Goal: Task Accomplishment & Management: Manage account settings

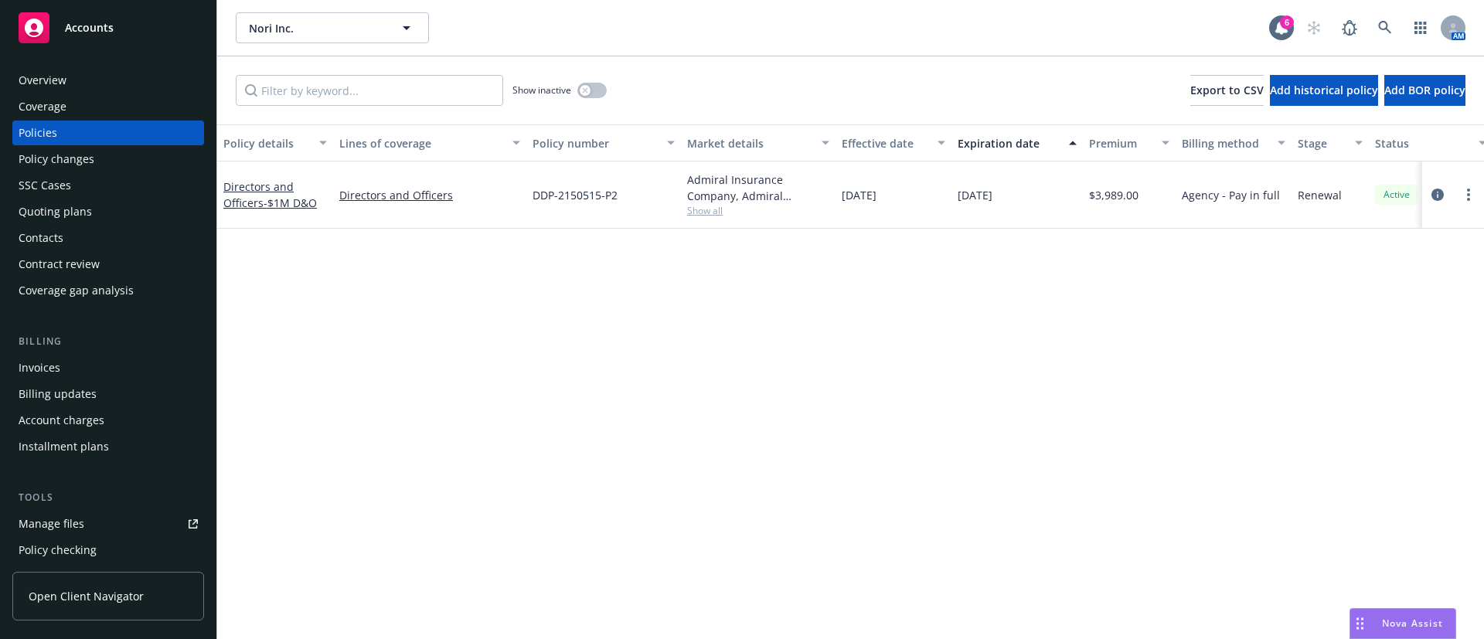
click at [90, 378] on div "Invoices" at bounding box center [108, 368] width 179 height 25
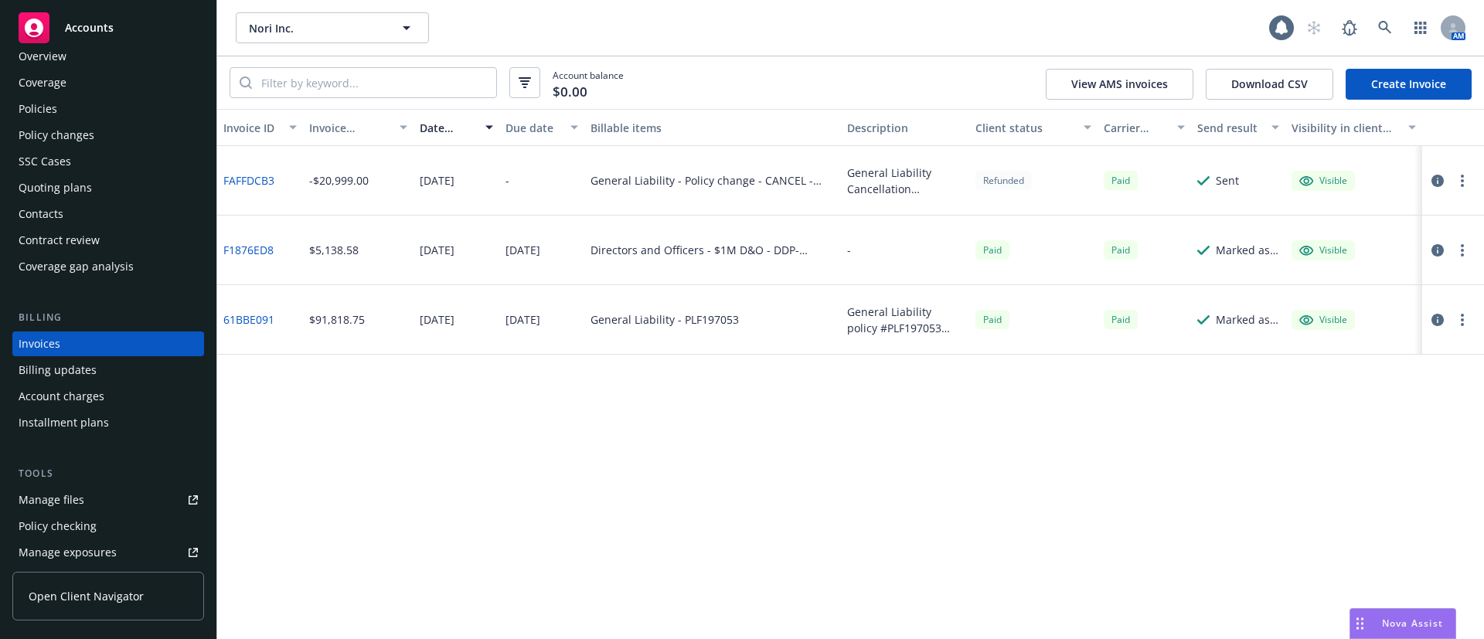
scroll to position [372, 0]
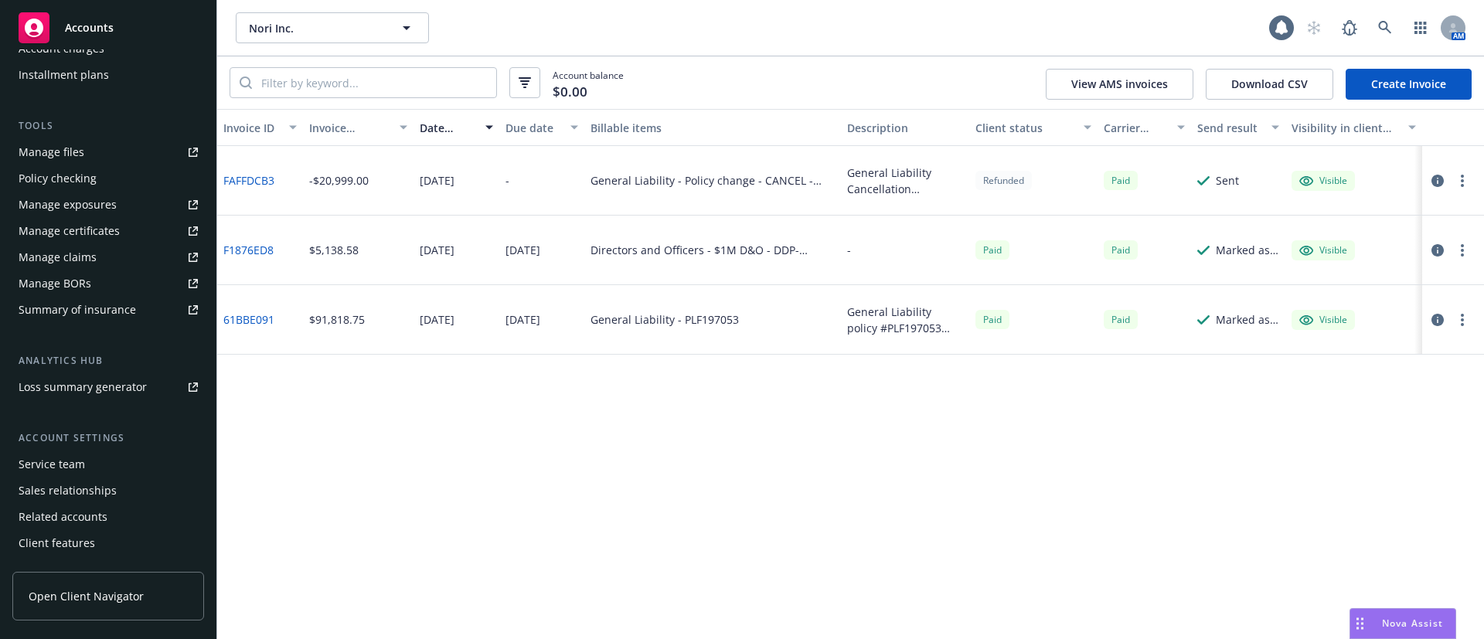
click at [111, 458] on div "Service team" at bounding box center [108, 464] width 179 height 25
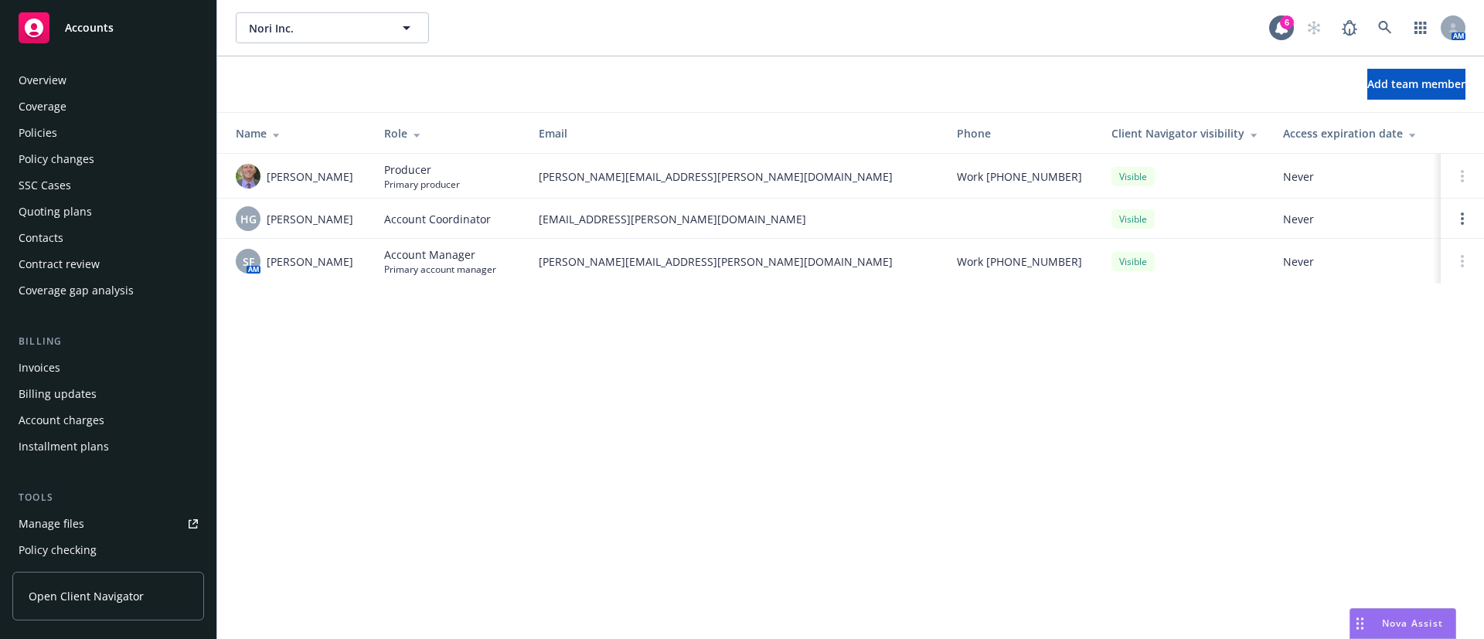
click at [62, 132] on div "Policies" at bounding box center [108, 133] width 179 height 25
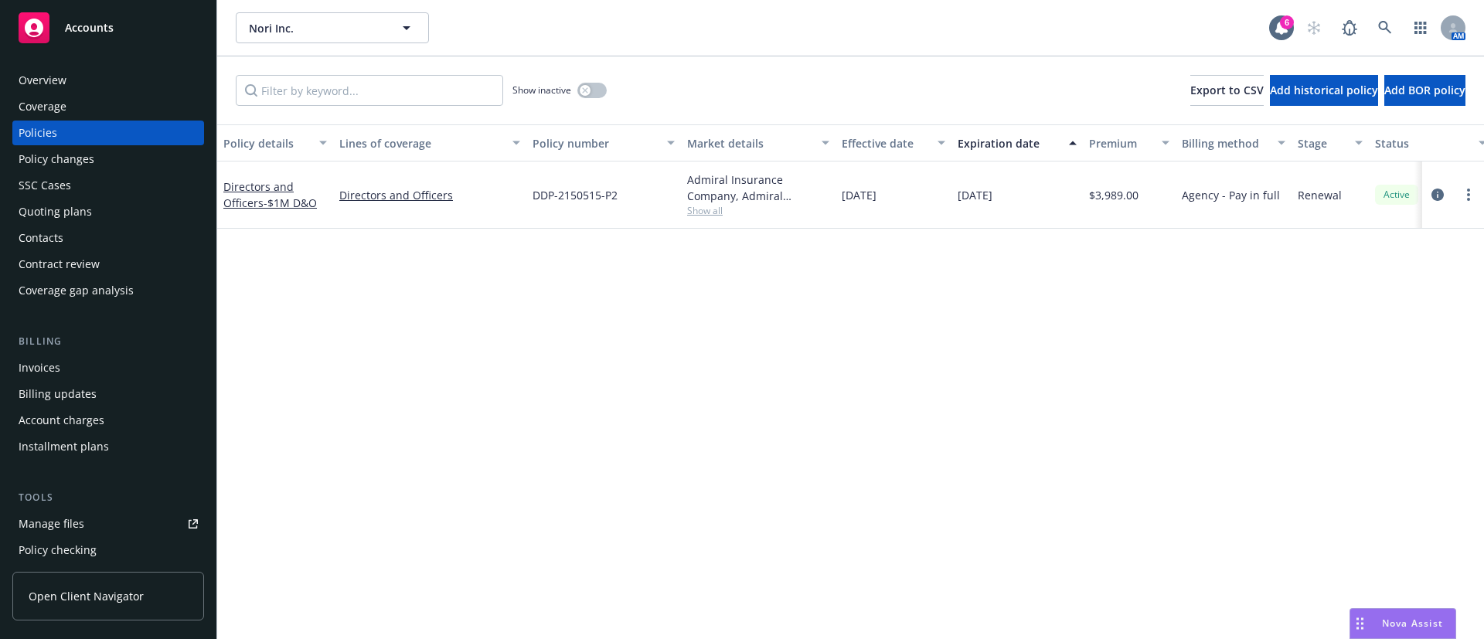
click at [713, 216] on span "Show all" at bounding box center [758, 210] width 142 height 13
click at [575, 194] on span "DDP-2150515-P2" at bounding box center [575, 195] width 85 height 16
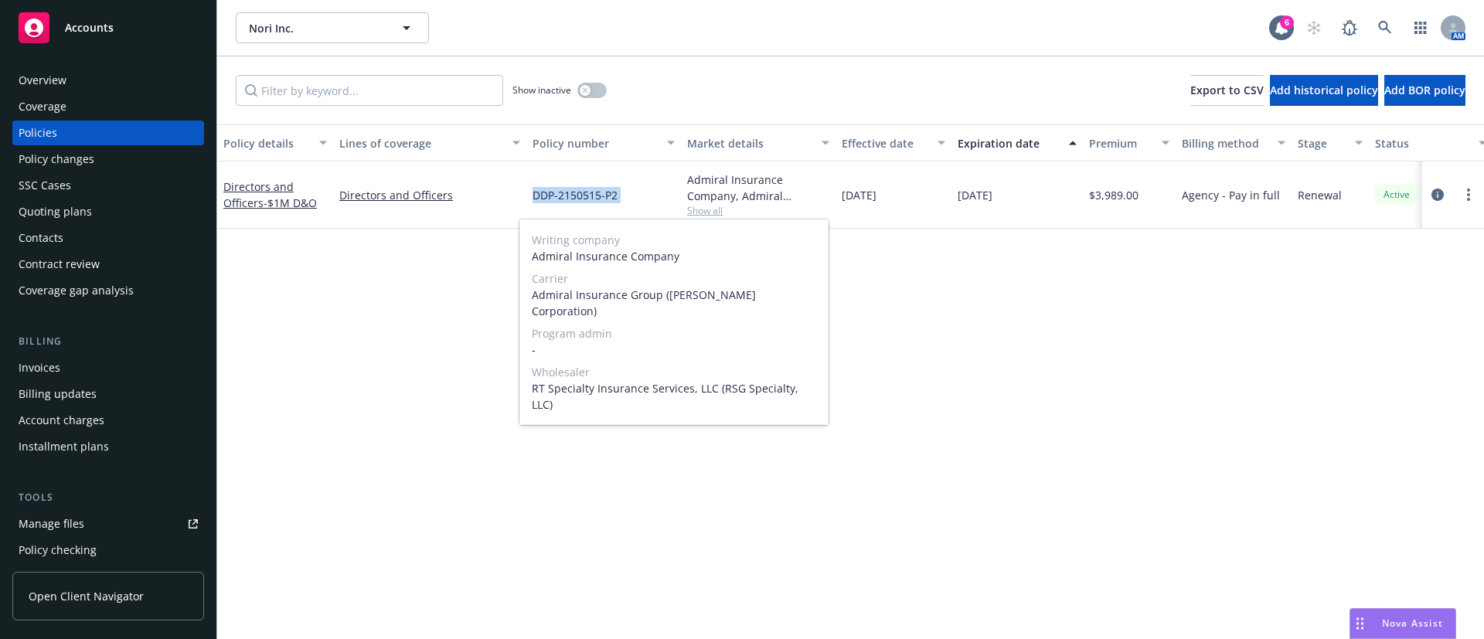
click at [575, 194] on span "DDP-2150515-P2" at bounding box center [575, 195] width 85 height 16
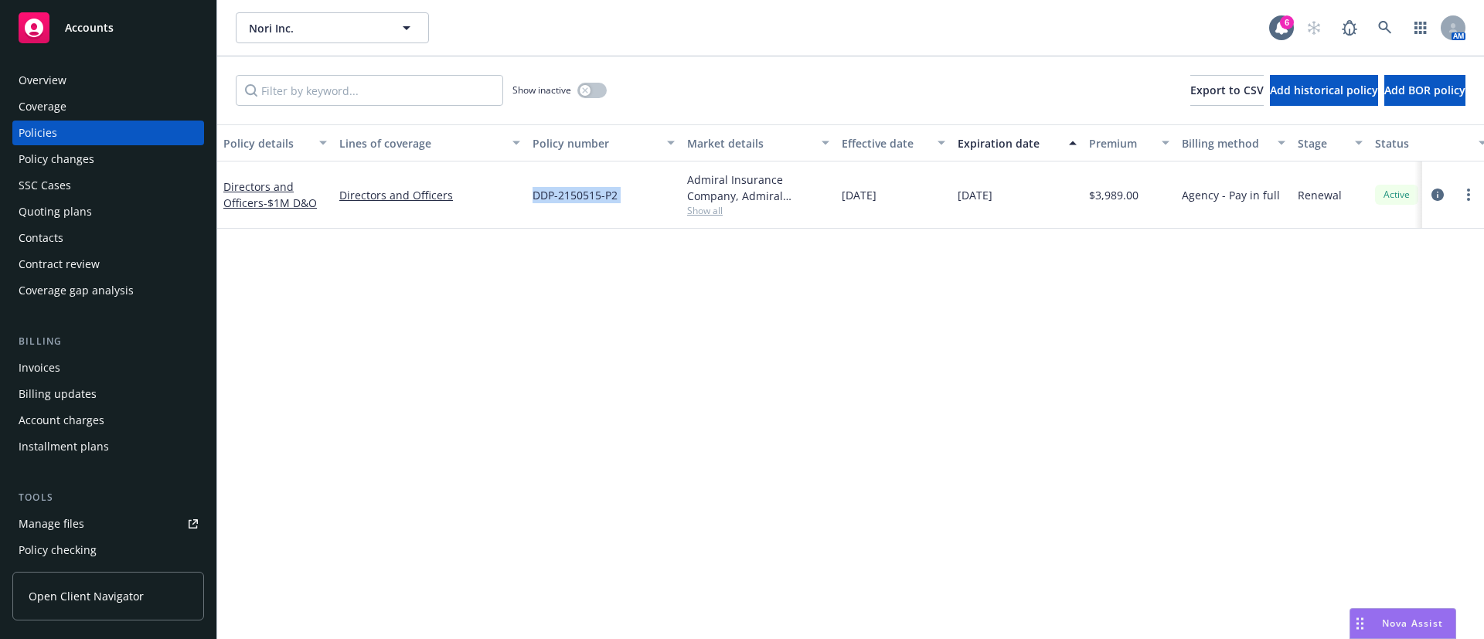
copy span "DDP-2150515-P2"
click at [699, 205] on span "Show all" at bounding box center [758, 210] width 142 height 13
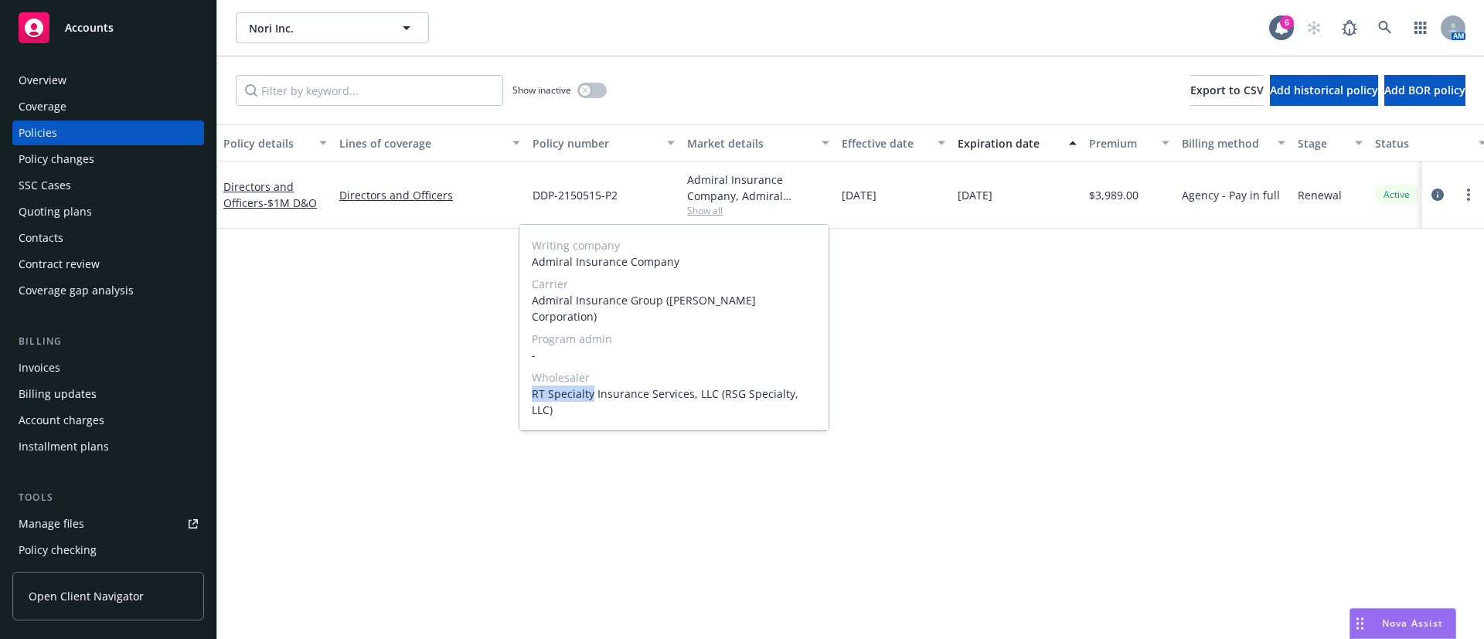
drag, startPoint x: 593, startPoint y: 377, endPoint x: 533, endPoint y: 376, distance: 60.3
click at [533, 386] on span "RT Specialty Insurance Services, LLC (RSG Specialty, LLC)" at bounding box center [674, 402] width 284 height 32
copy span "RT Specialty"
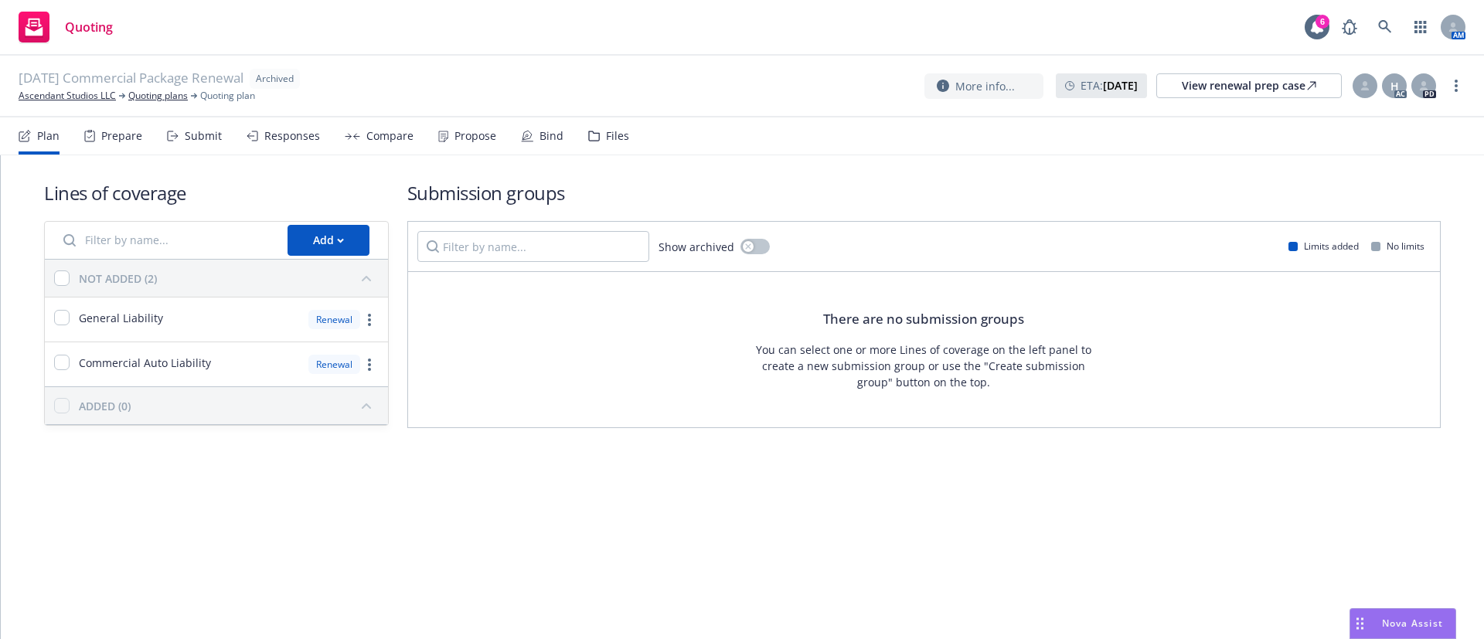
click at [364, 148] on div "Compare" at bounding box center [379, 135] width 69 height 37
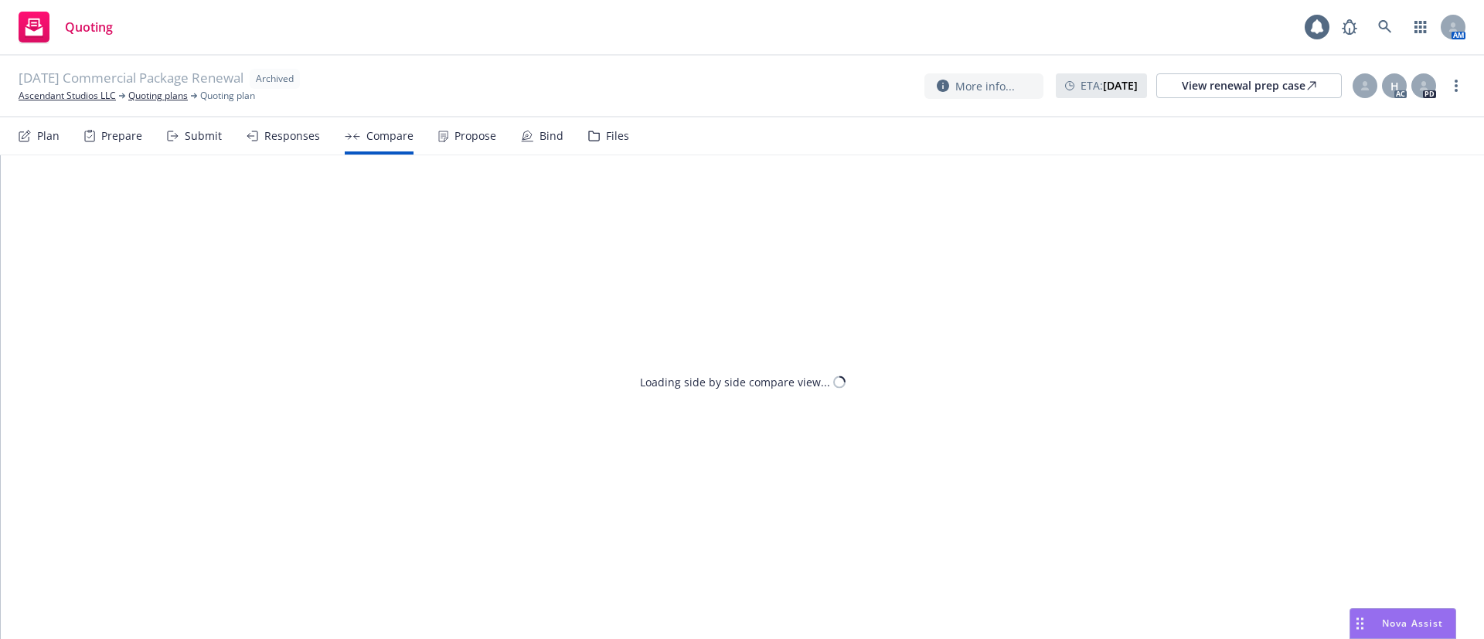
click at [468, 145] on div "Propose" at bounding box center [467, 135] width 58 height 37
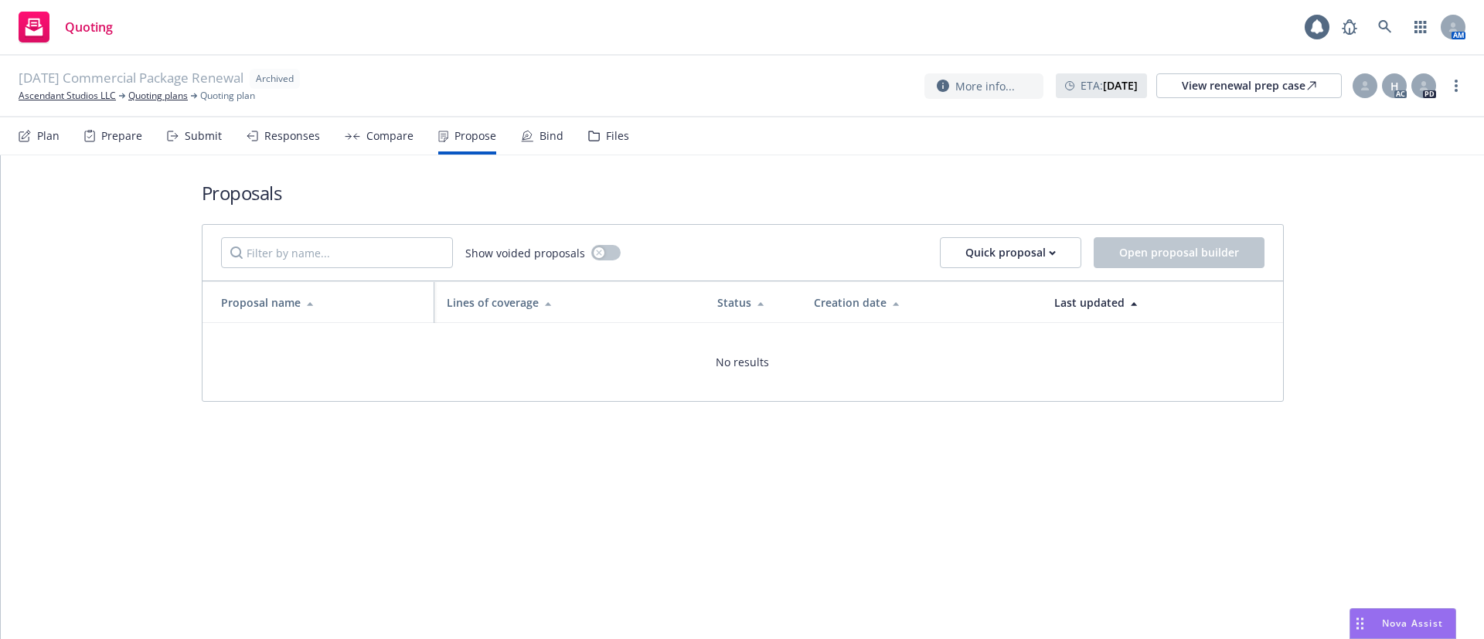
click at [550, 136] on div "Bind" at bounding box center [551, 136] width 24 height 12
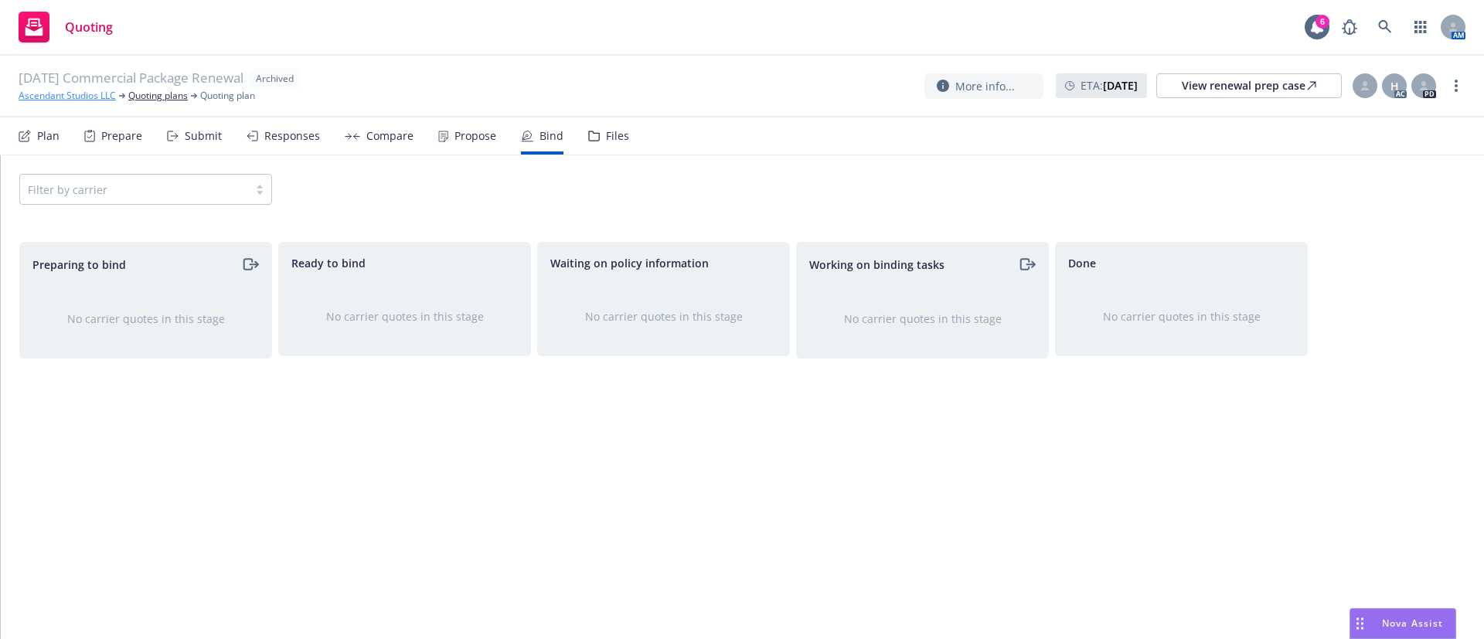
click at [80, 94] on link "Ascendant Studios LLC" at bounding box center [67, 96] width 97 height 14
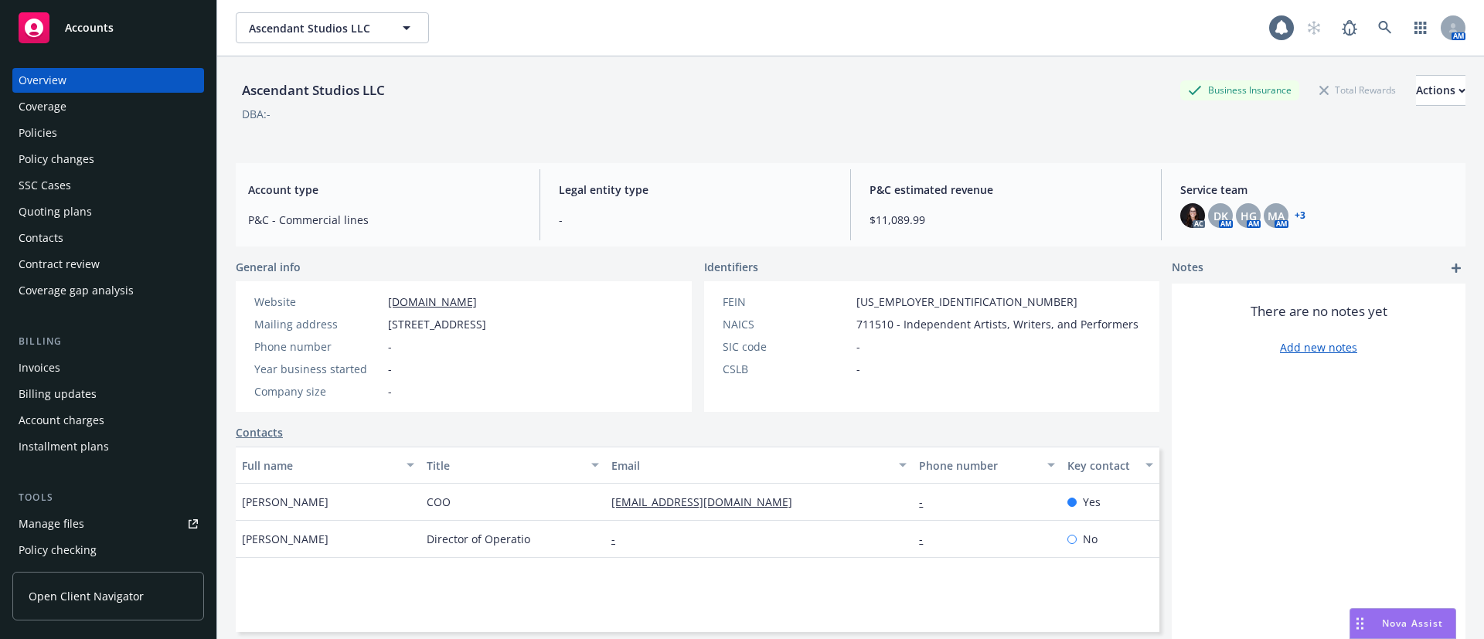
click at [41, 121] on div "Policies" at bounding box center [38, 133] width 39 height 25
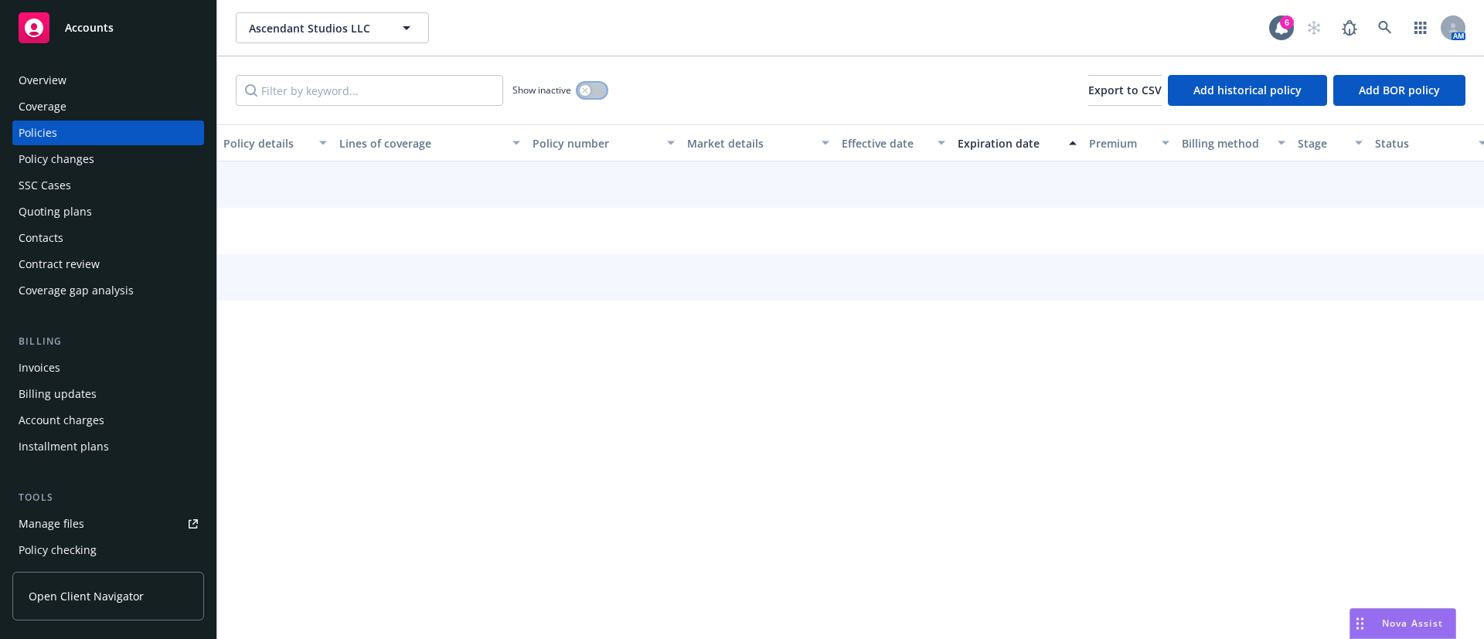
click at [589, 87] on div "button" at bounding box center [585, 90] width 11 height 11
click at [1024, 145] on div "Expiration date" at bounding box center [1009, 143] width 102 height 16
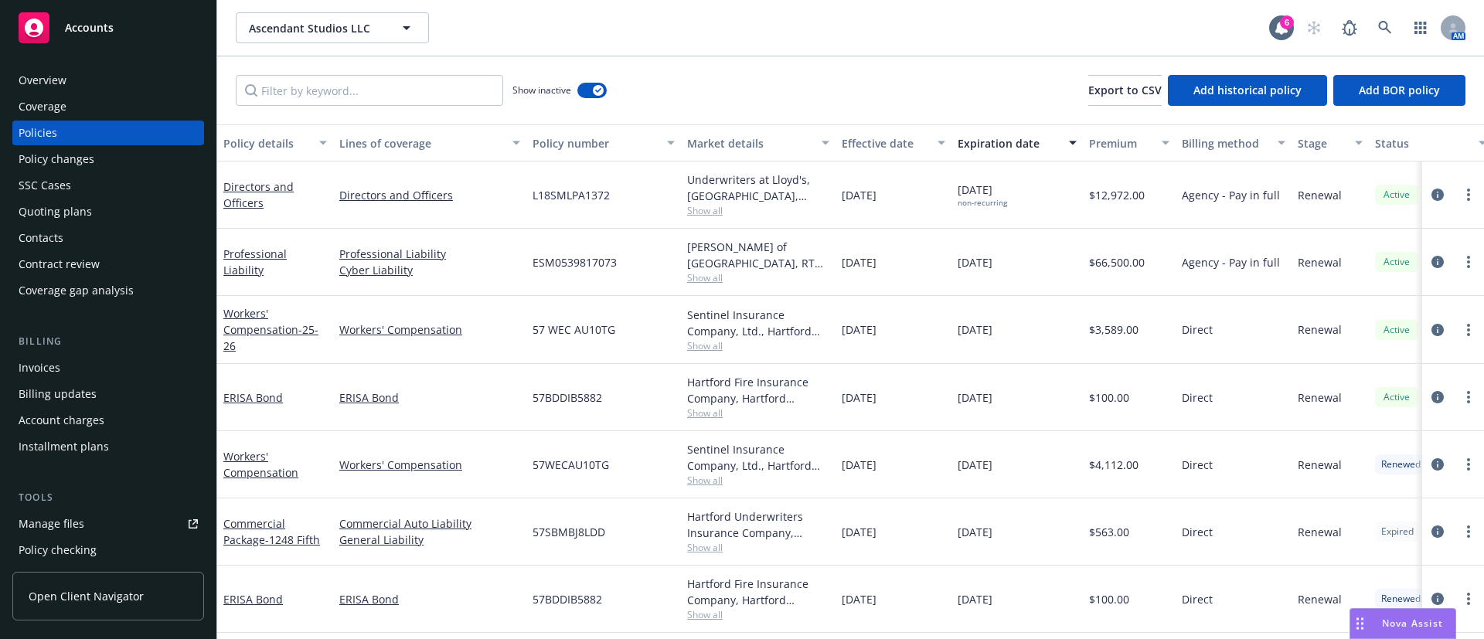
click at [1024, 144] on div "Expiration date" at bounding box center [1009, 143] width 102 height 16
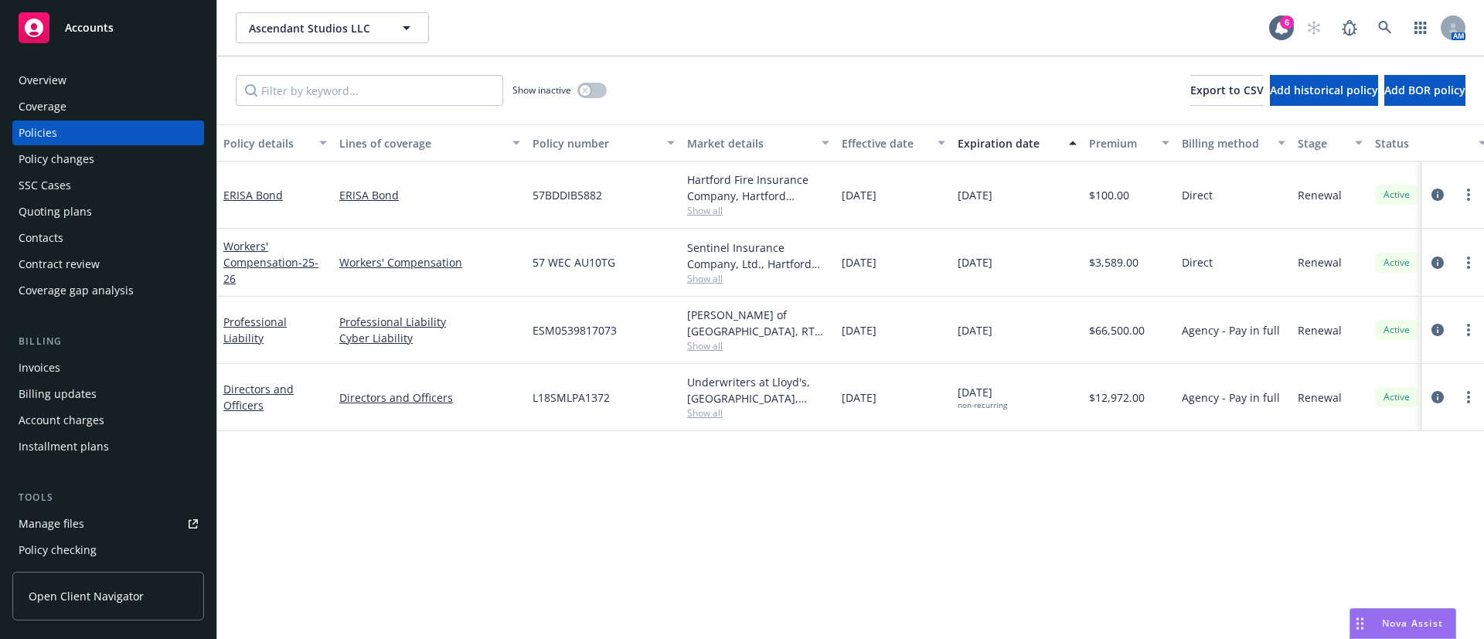
click at [606, 82] on div "Show inactive" at bounding box center [559, 90] width 94 height 31
click at [602, 91] on button "button" at bounding box center [591, 90] width 29 height 15
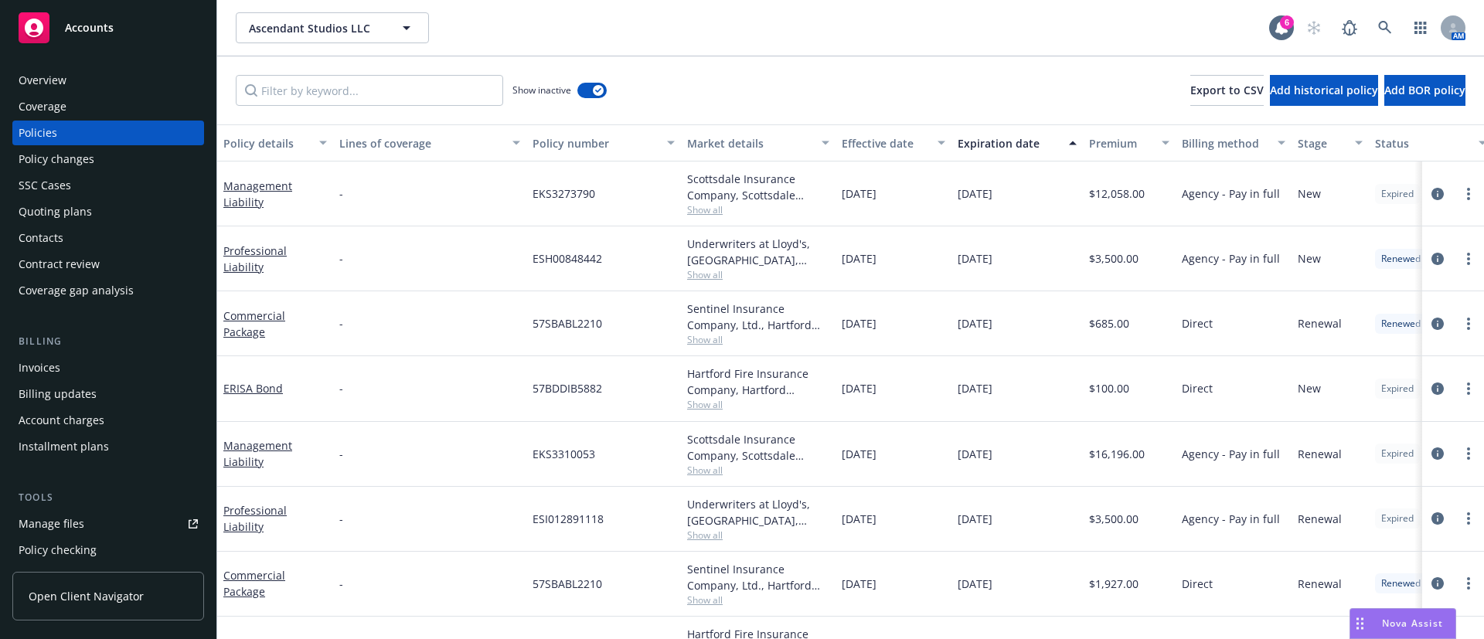
click at [1029, 141] on div "Expiration date" at bounding box center [1009, 143] width 102 height 16
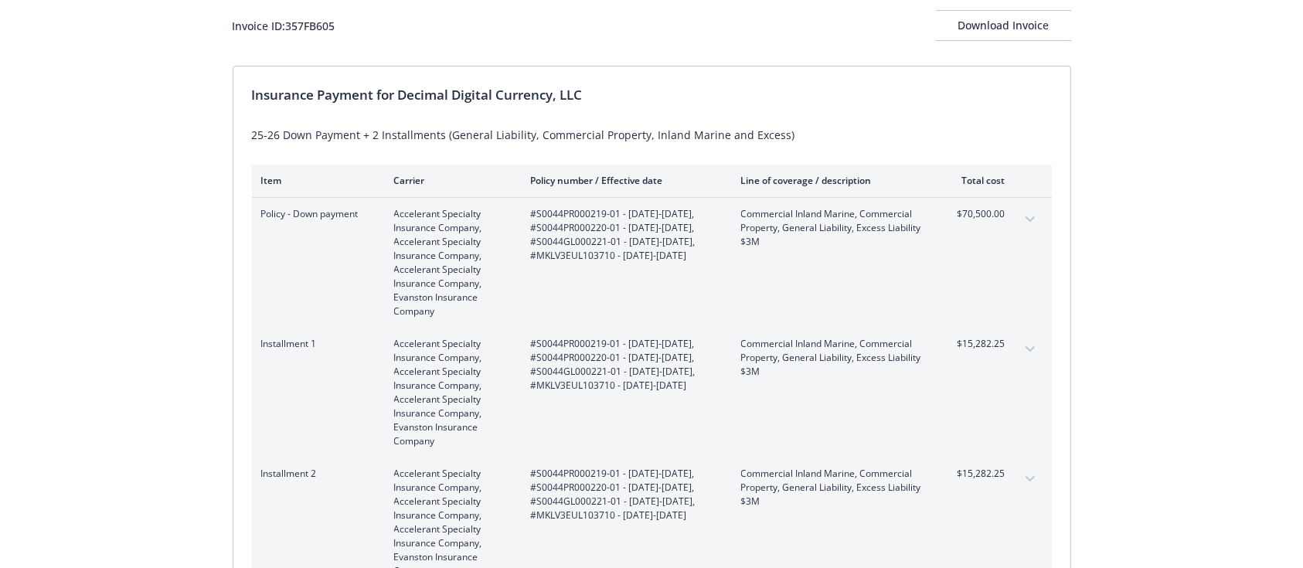
scroll to position [55, 0]
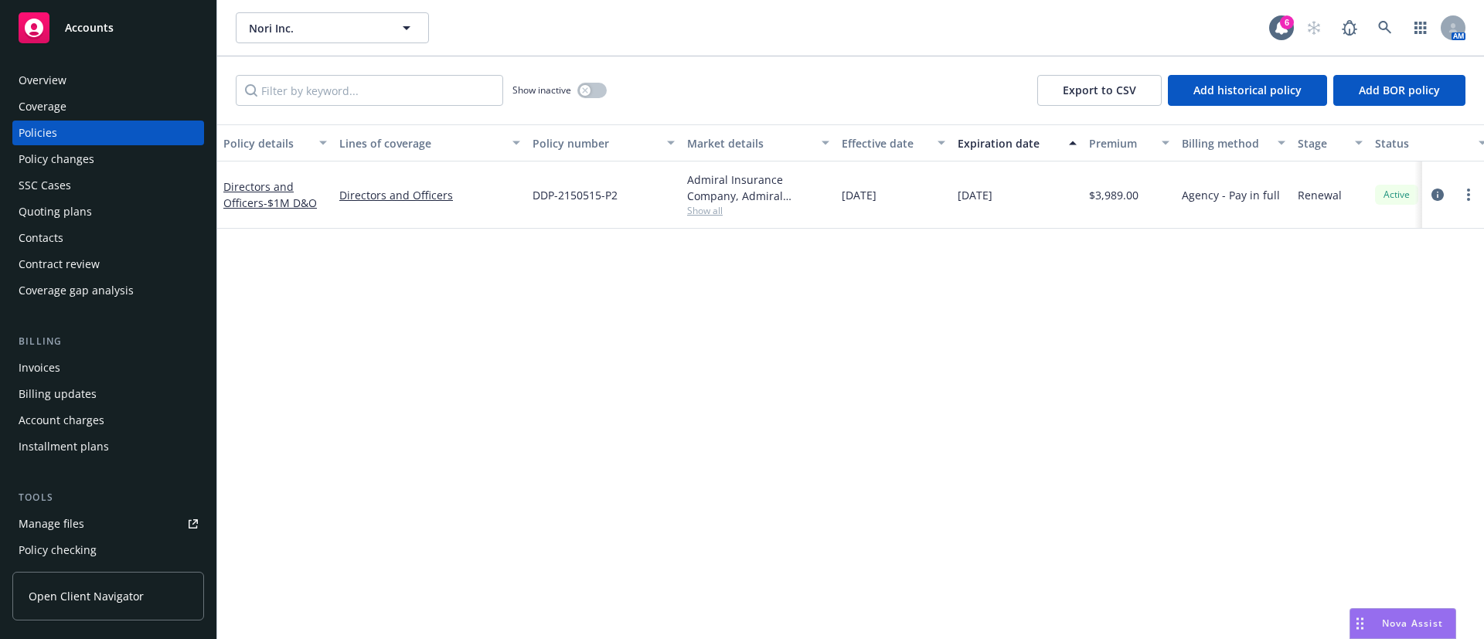
click at [122, 201] on div "Quoting plans" at bounding box center [108, 211] width 179 height 25
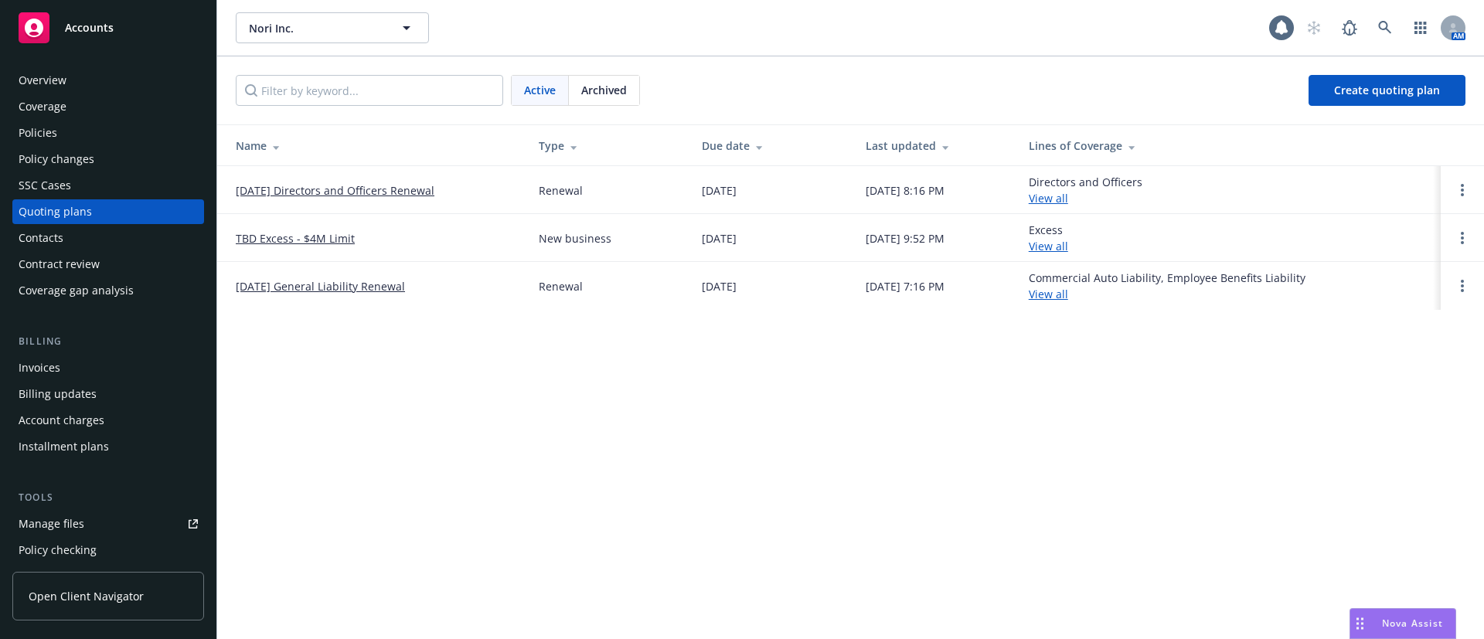
click at [359, 186] on link "12/05/25 Directors and Officers Renewal" at bounding box center [335, 190] width 199 height 16
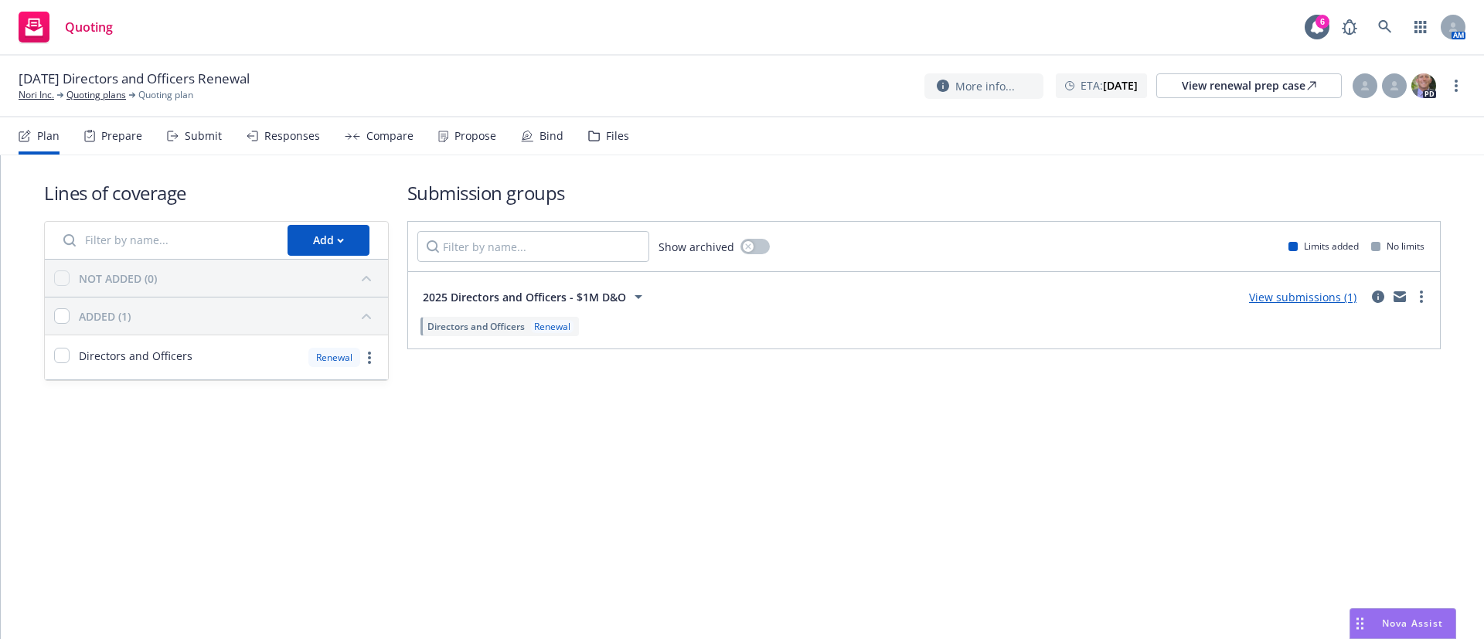
click at [195, 146] on div "Submit" at bounding box center [194, 135] width 55 height 37
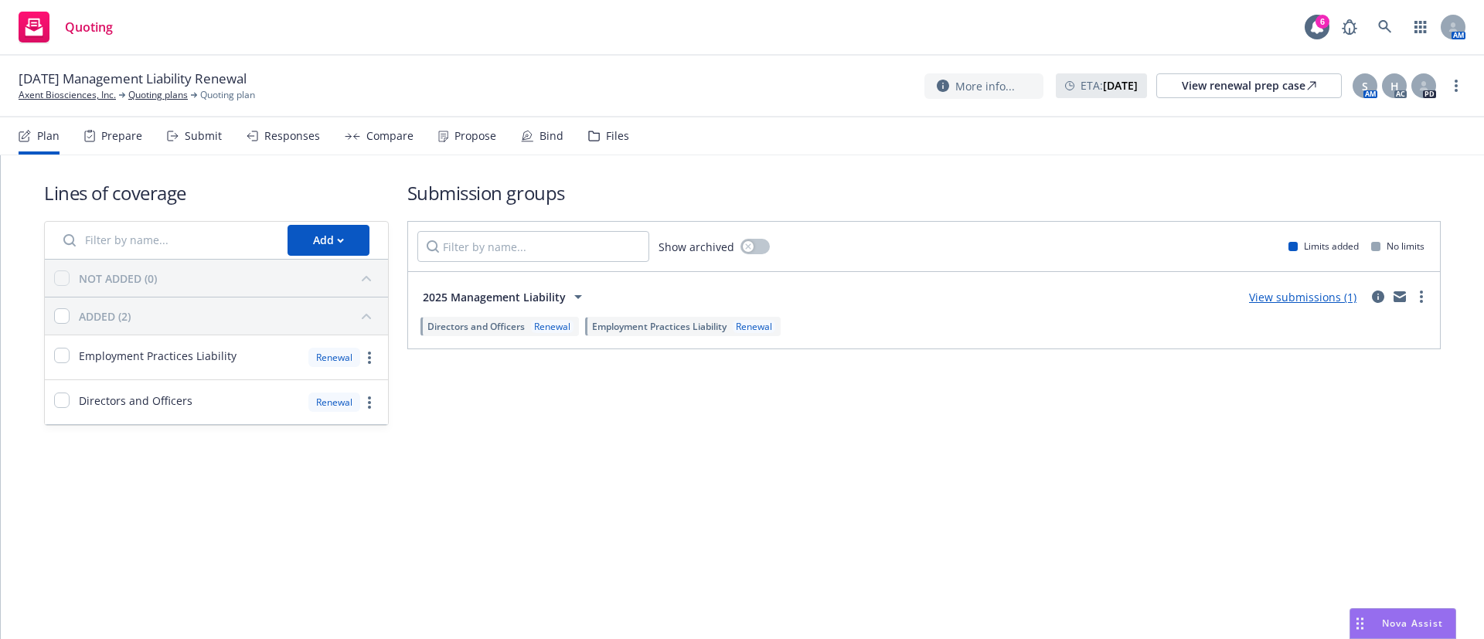
click at [397, 136] on div "Compare" at bounding box center [389, 136] width 47 height 12
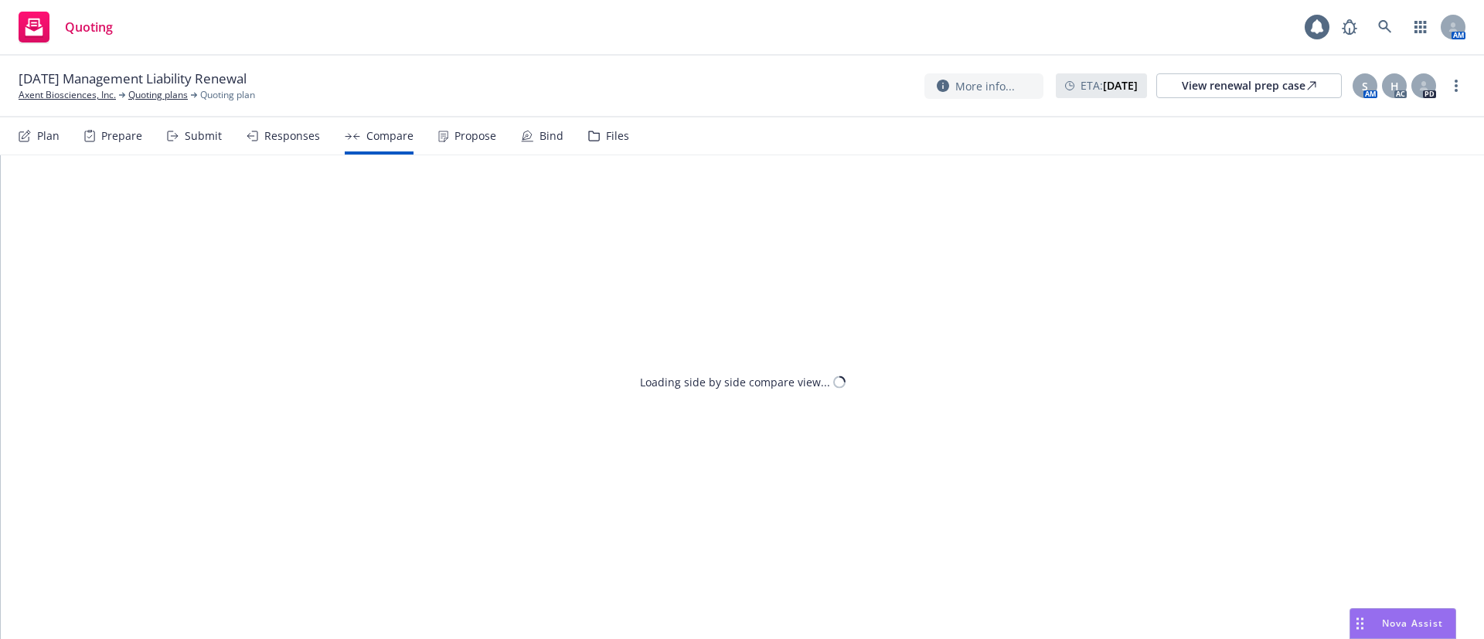
click at [454, 138] on div "Propose" at bounding box center [475, 136] width 42 height 12
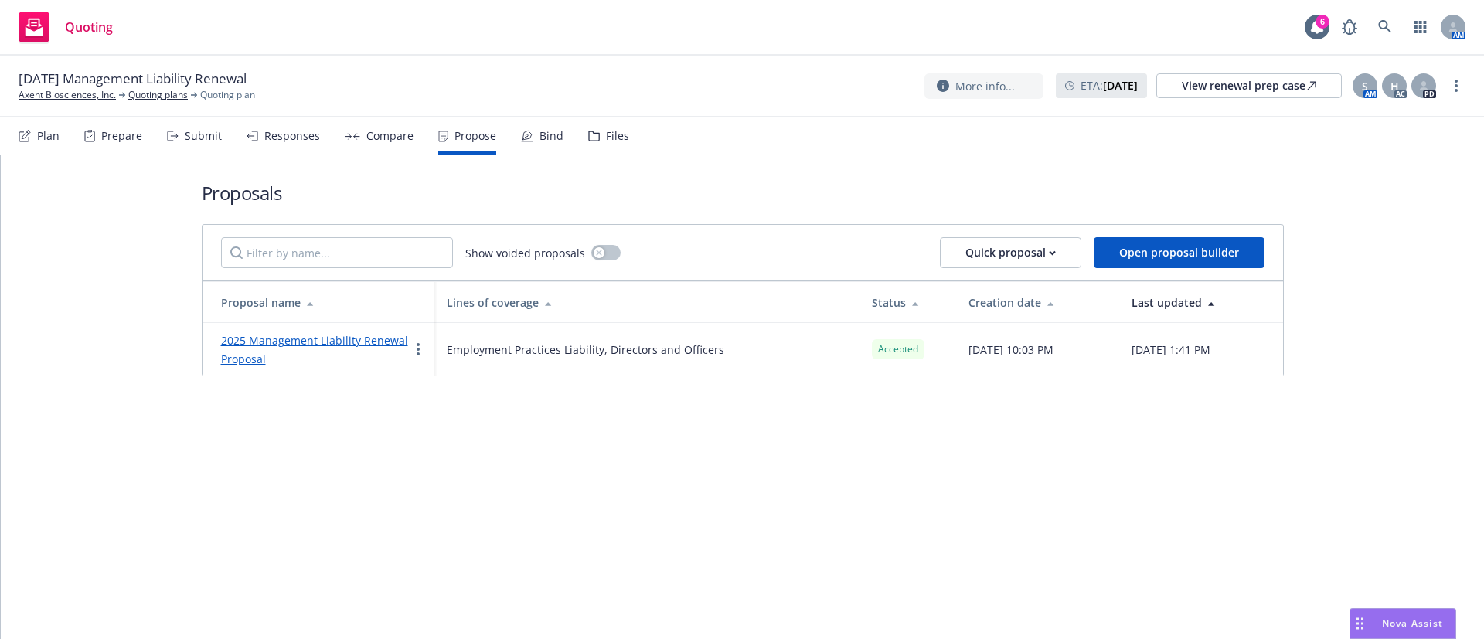
click at [530, 137] on div "Bind" at bounding box center [542, 135] width 43 height 37
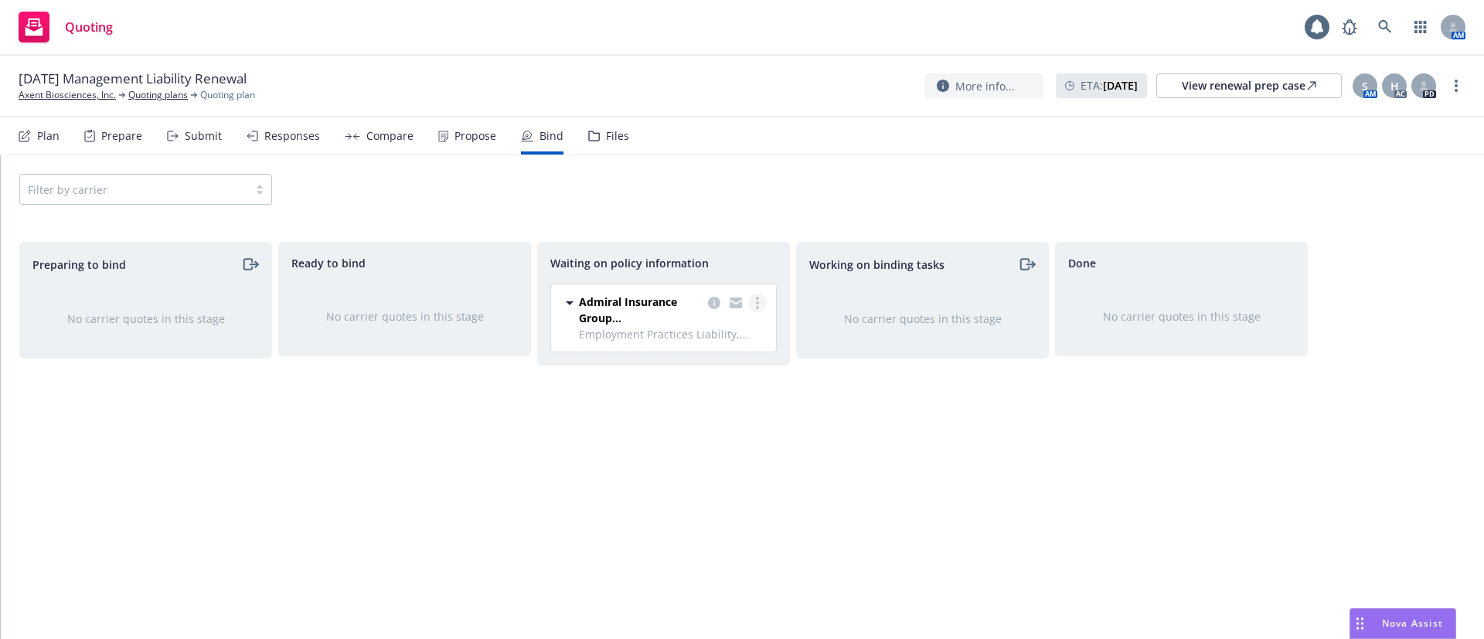
click at [755, 305] on link "more" at bounding box center [757, 303] width 19 height 19
click at [701, 330] on span "Create policies" at bounding box center [683, 334] width 114 height 15
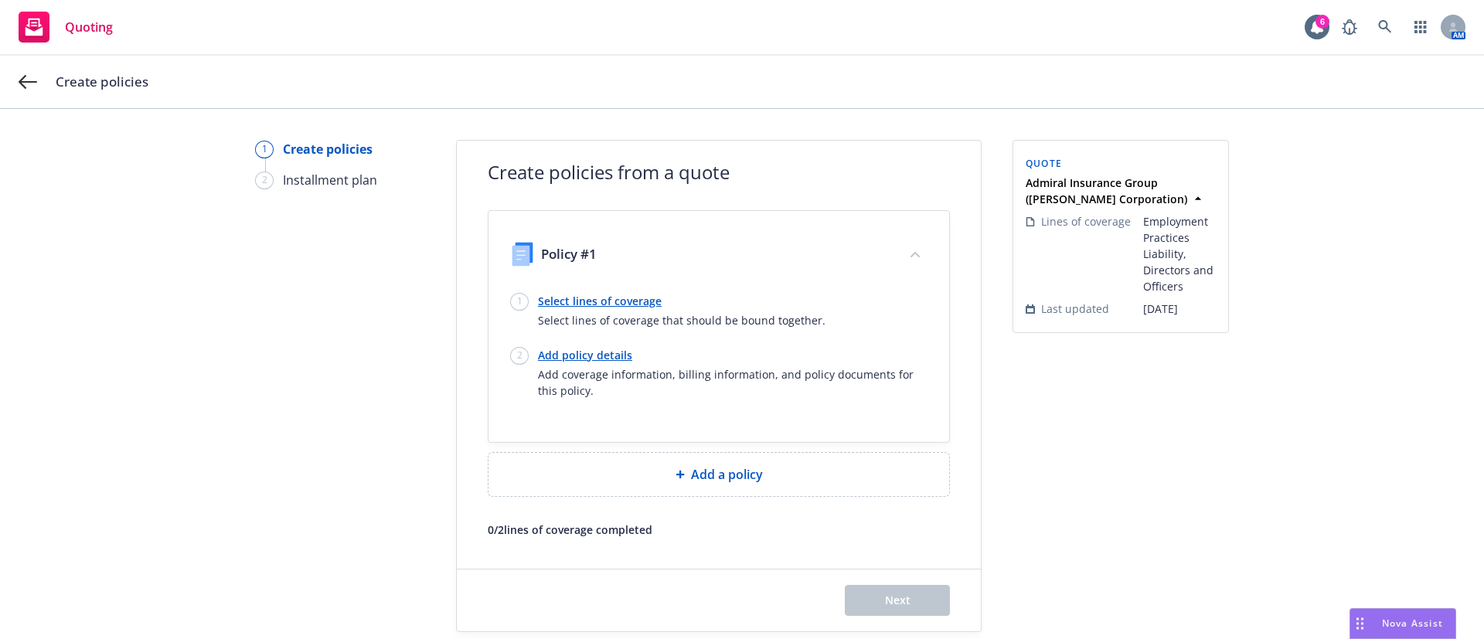
click at [601, 301] on link "Select lines of coverage" at bounding box center [682, 301] width 288 height 16
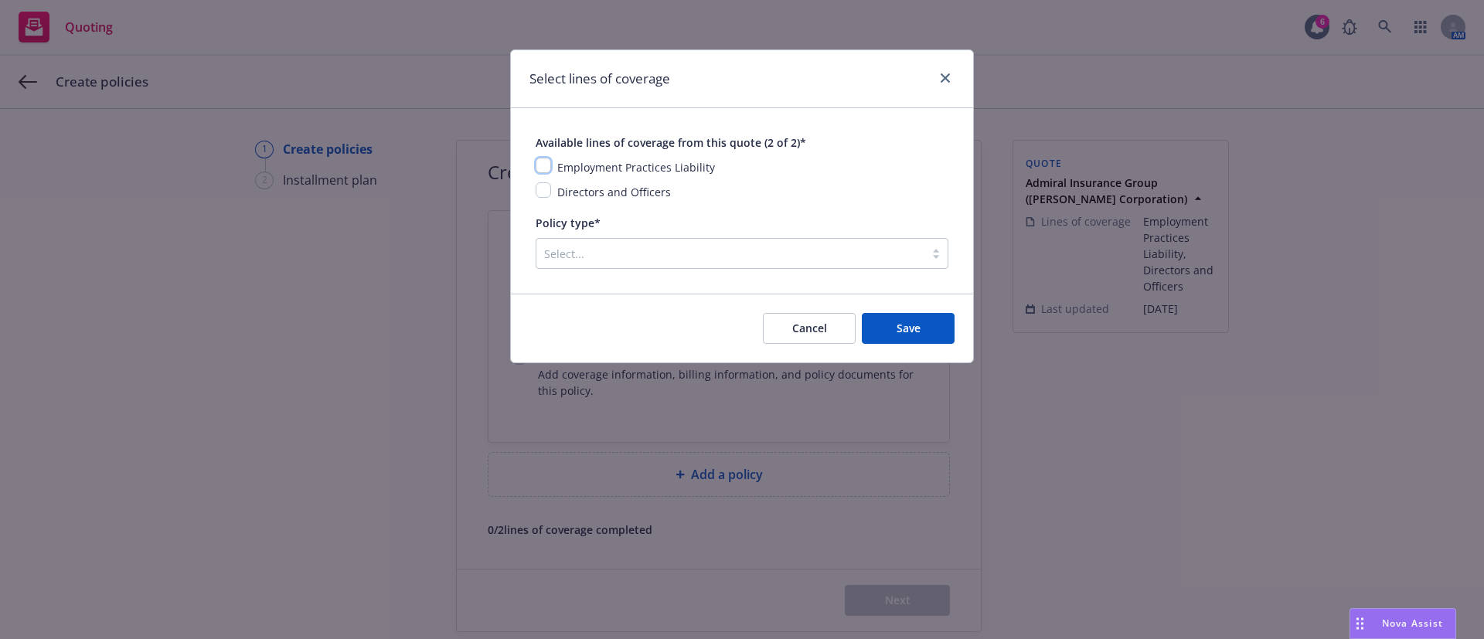
drag, startPoint x: 542, startPoint y: 165, endPoint x: 546, endPoint y: 191, distance: 26.6
click at [542, 165] on input "checkbox" at bounding box center [543, 165] width 15 height 15
checkbox input "true"
click at [546, 194] on input "checkbox" at bounding box center [543, 189] width 15 height 15
checkbox input "true"
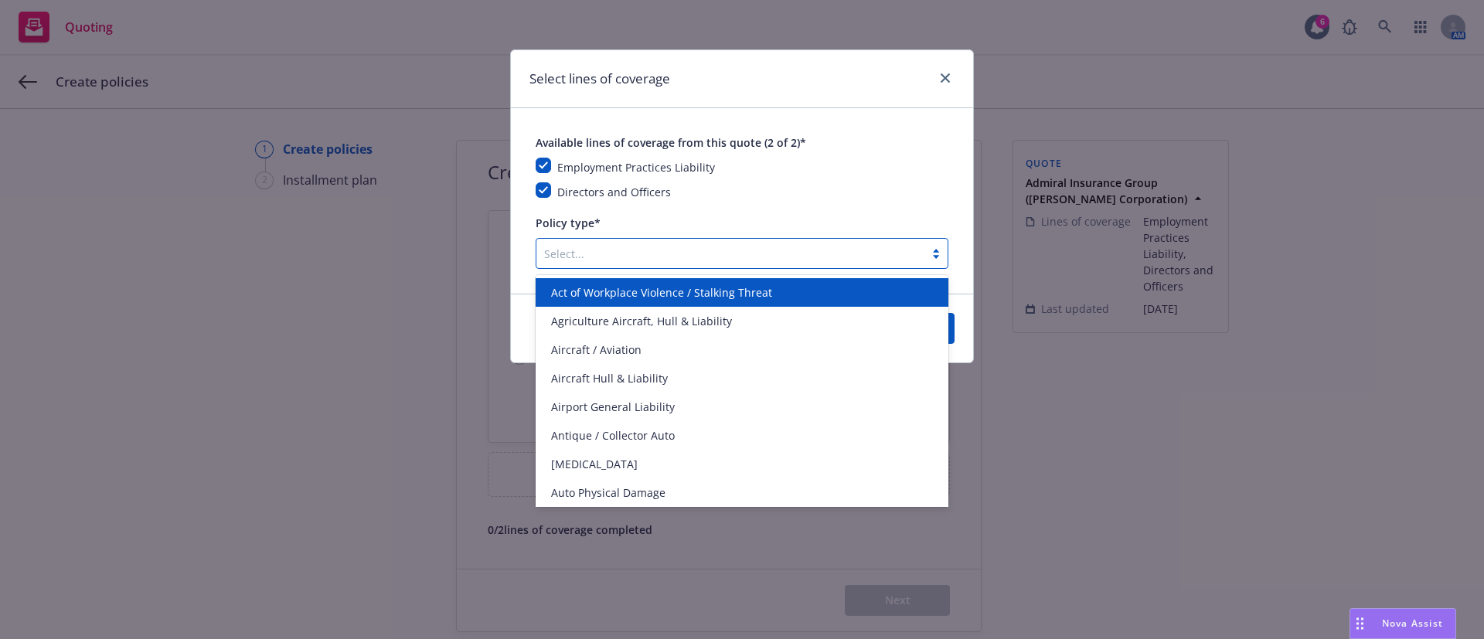
click at [724, 253] on div at bounding box center [730, 253] width 373 height 19
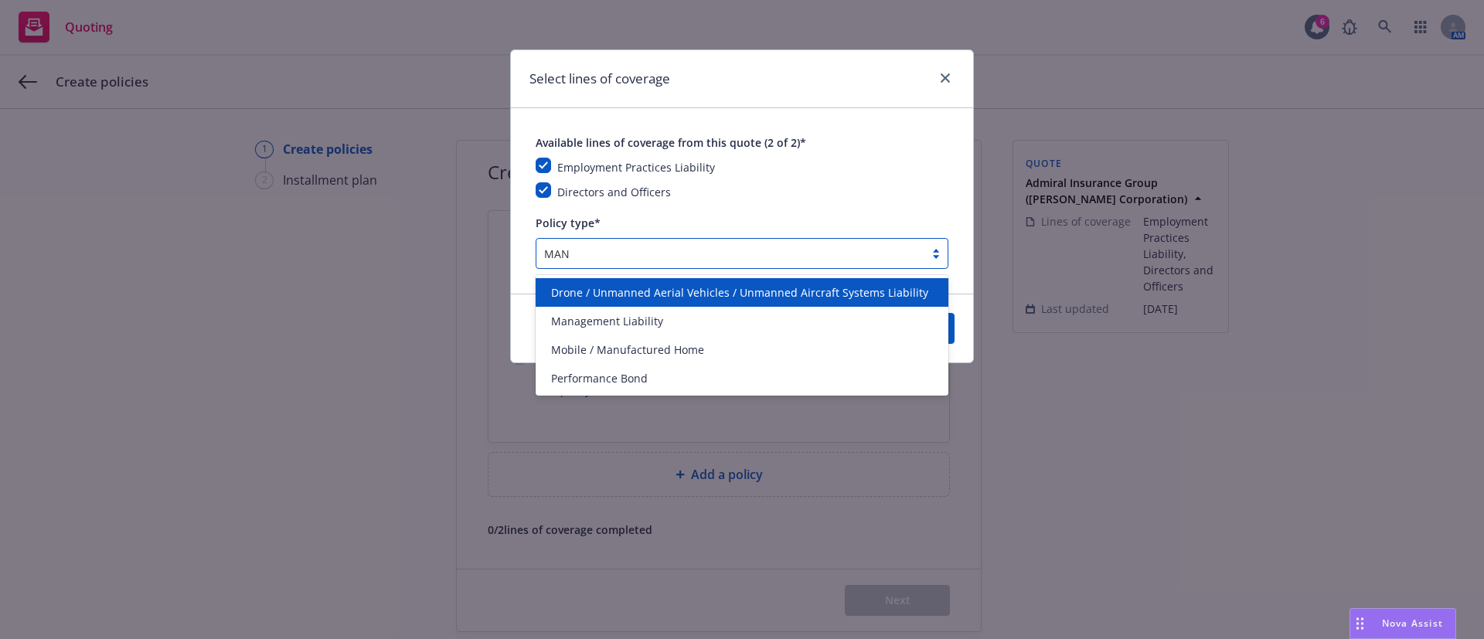
type input "MANA"
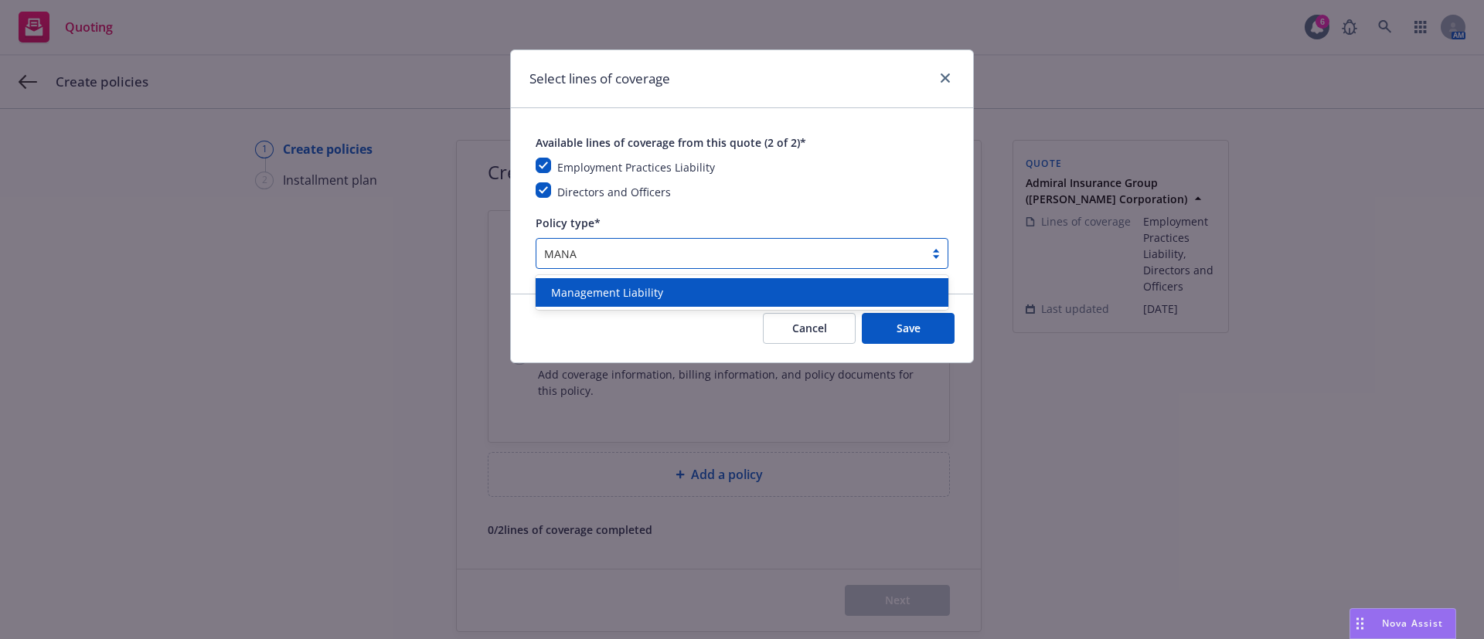
click at [743, 280] on div "Management Liability" at bounding box center [742, 292] width 413 height 29
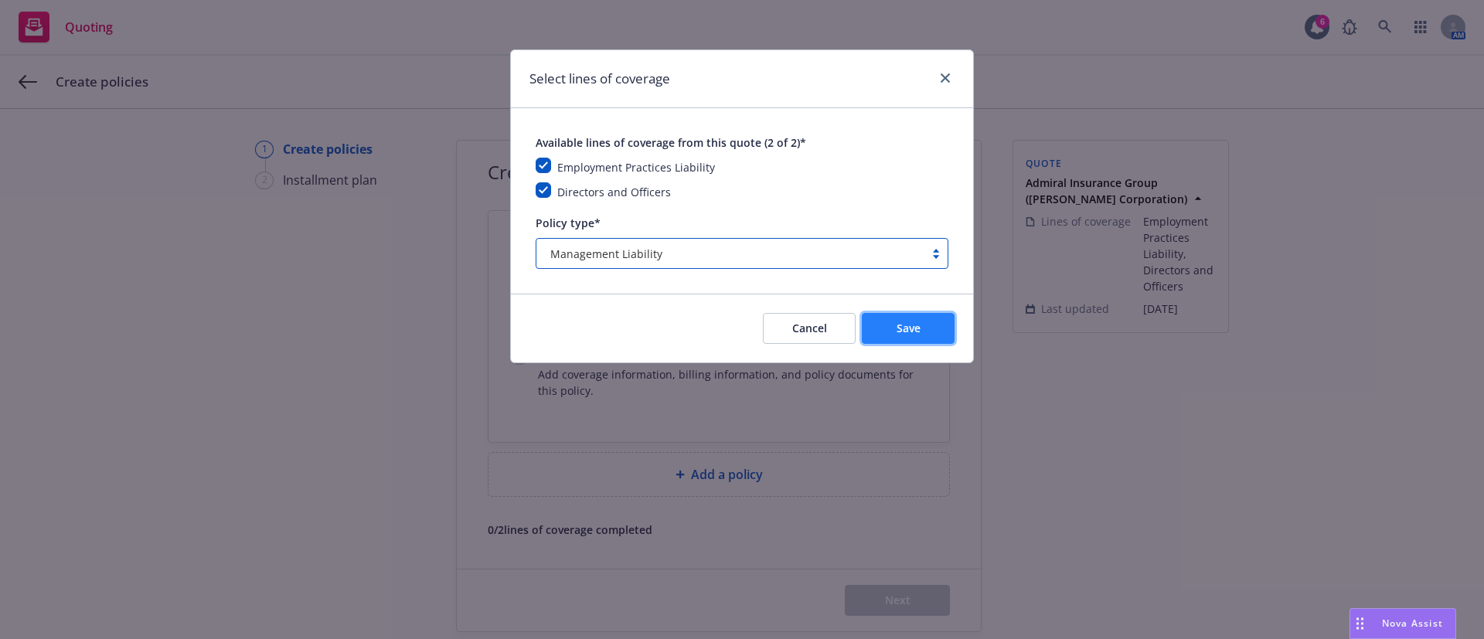
click at [894, 328] on button "Save" at bounding box center [908, 328] width 93 height 31
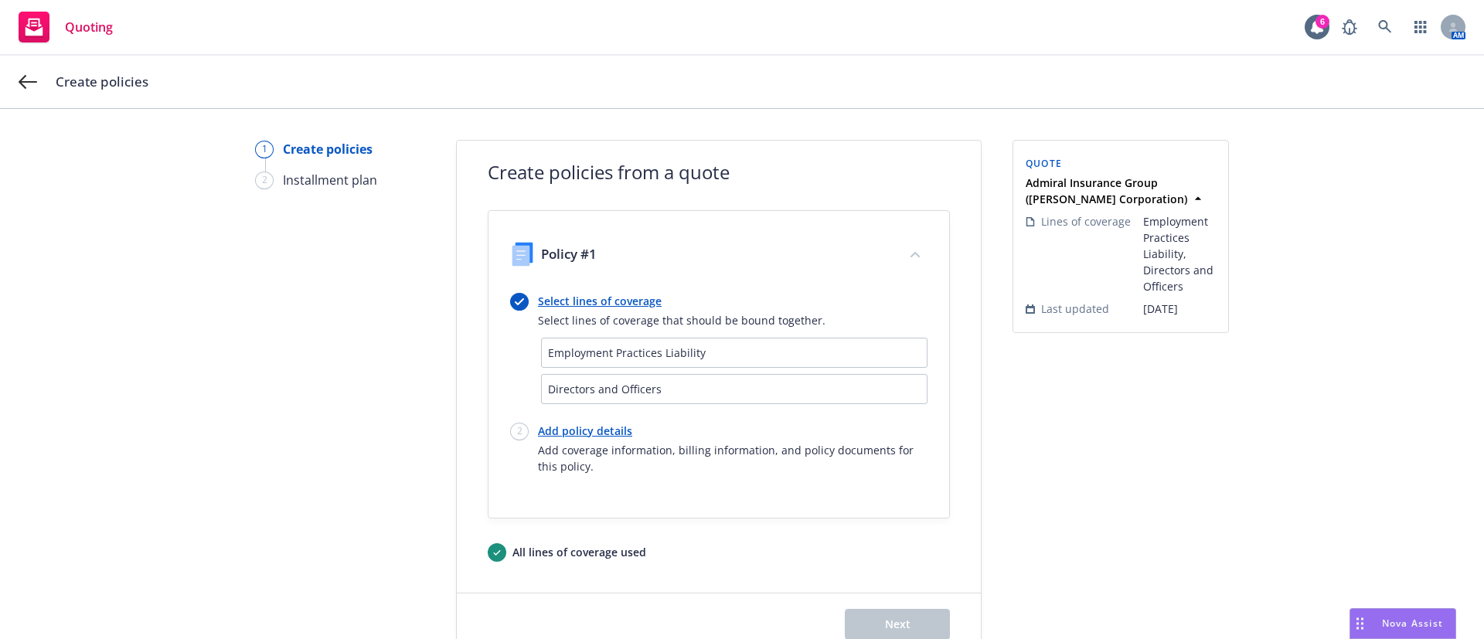
click at [597, 430] on link "Add policy details" at bounding box center [733, 431] width 390 height 16
select select "12"
select select "CA"
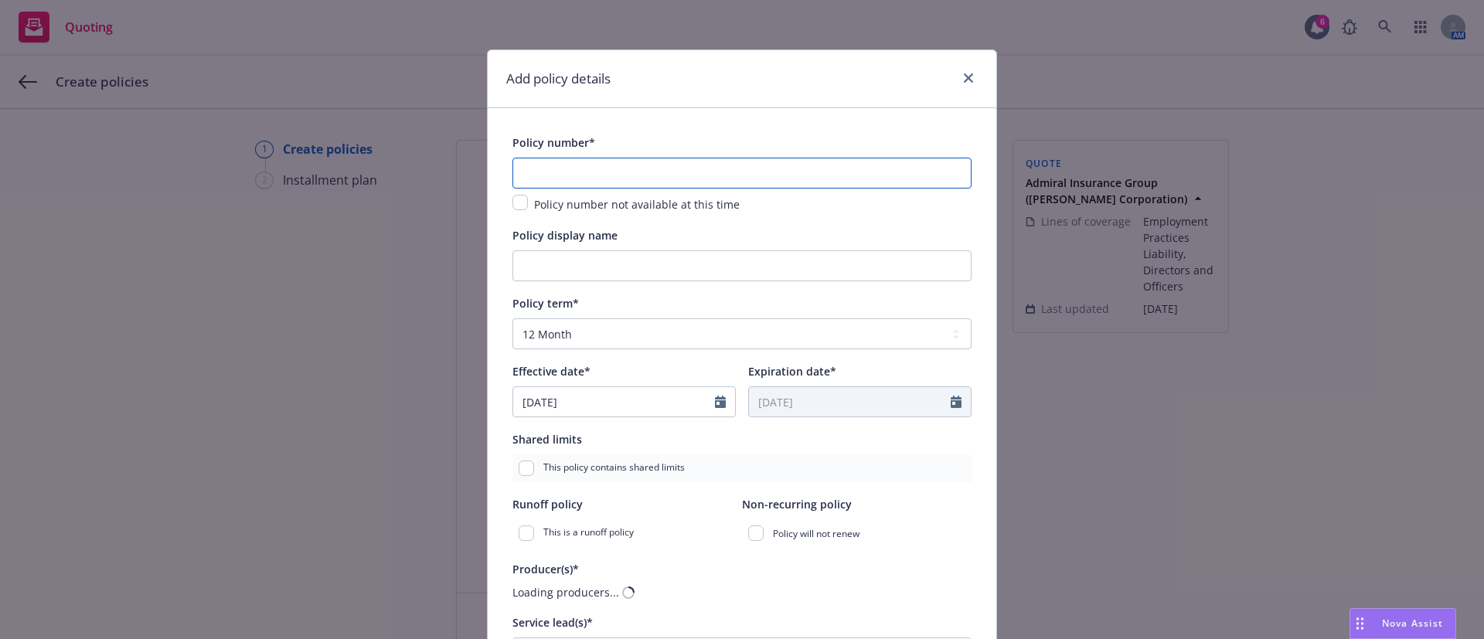
click at [554, 166] on input "text" at bounding box center [741, 173] width 459 height 31
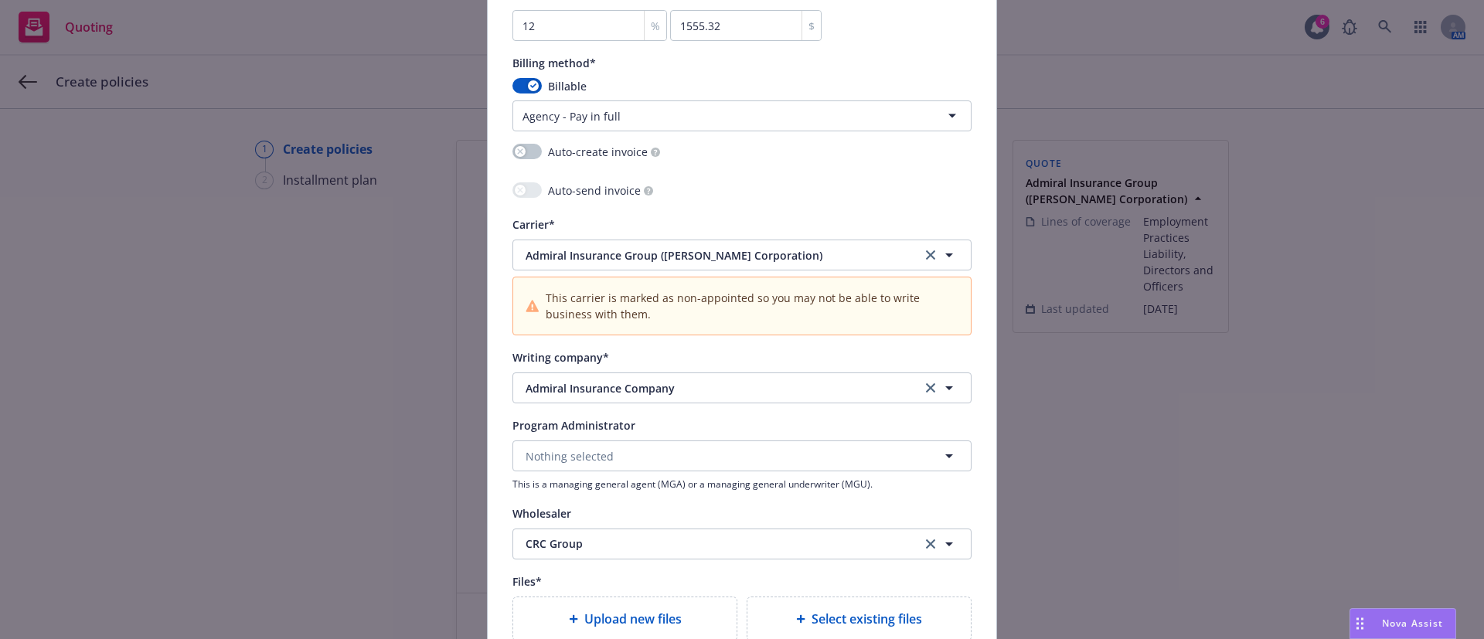
scroll to position [1721, 0]
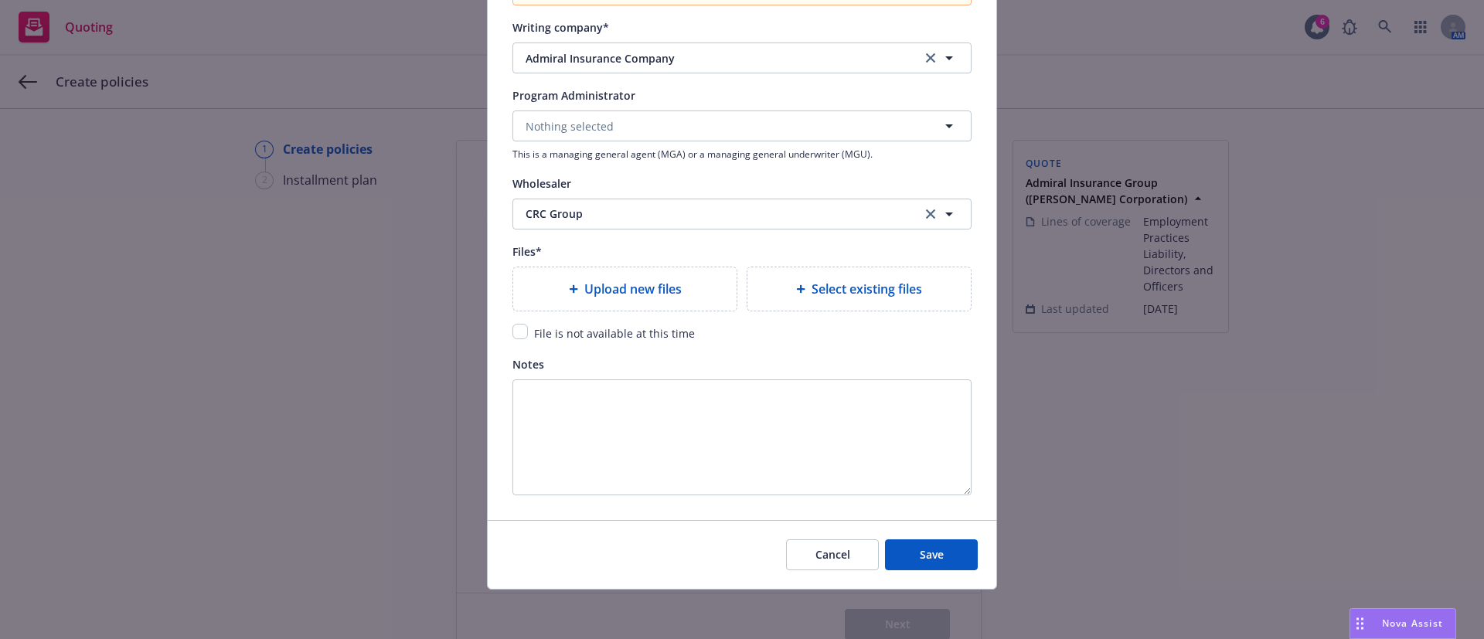
type input "PENDING"
click at [512, 333] on input "checkbox" at bounding box center [519, 331] width 15 height 15
checkbox input "true"
click at [928, 552] on span "Save" at bounding box center [932, 554] width 24 height 15
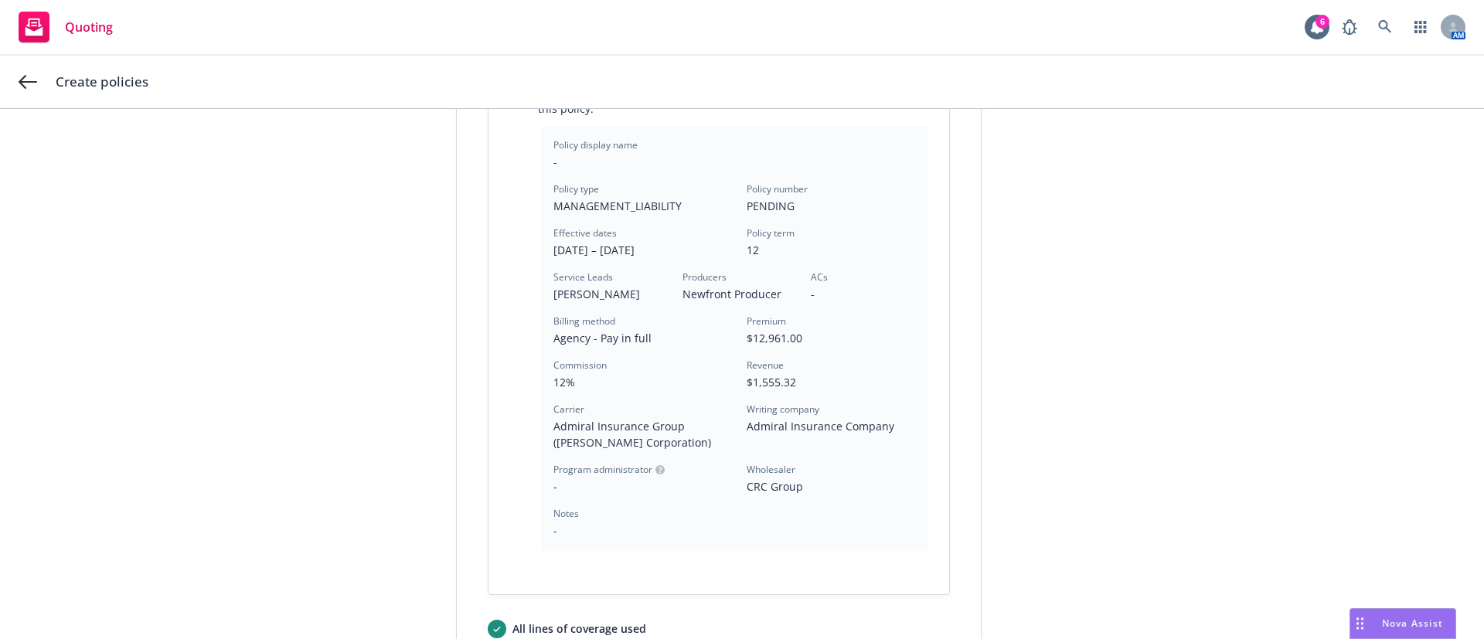
scroll to position [482, 0]
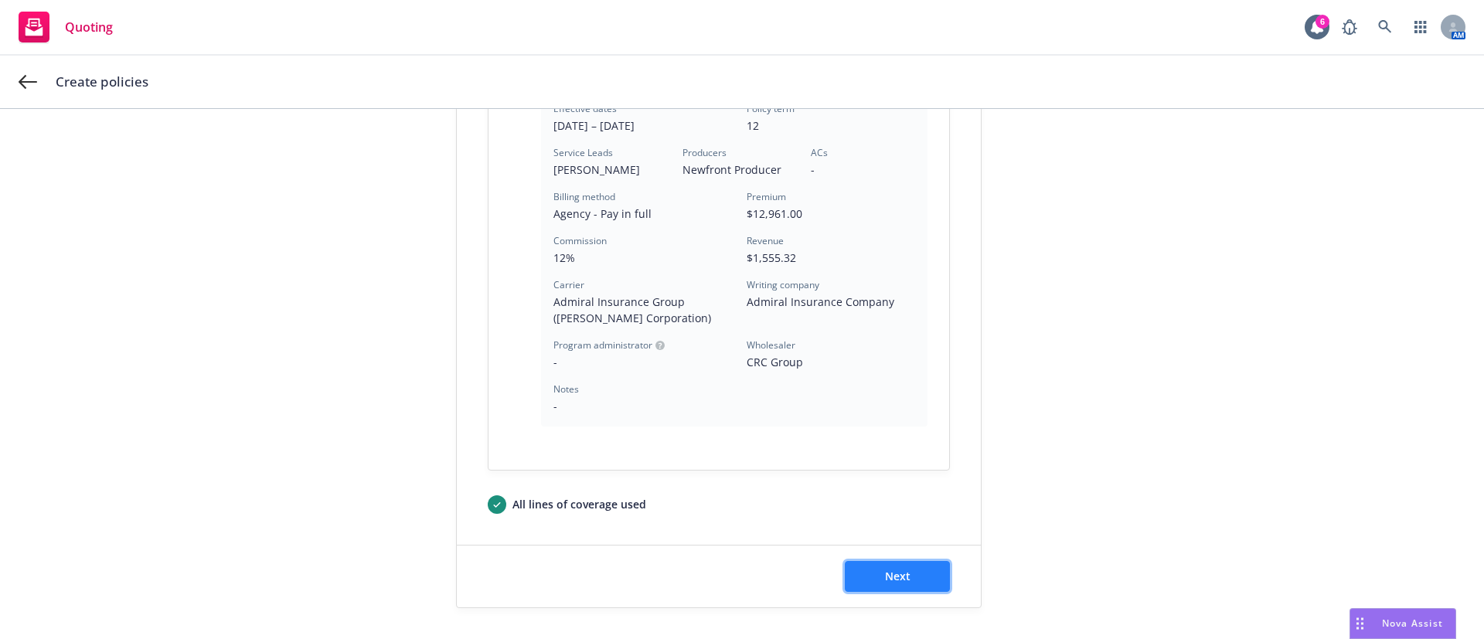
click at [903, 580] on button "Next" at bounding box center [897, 576] width 105 height 31
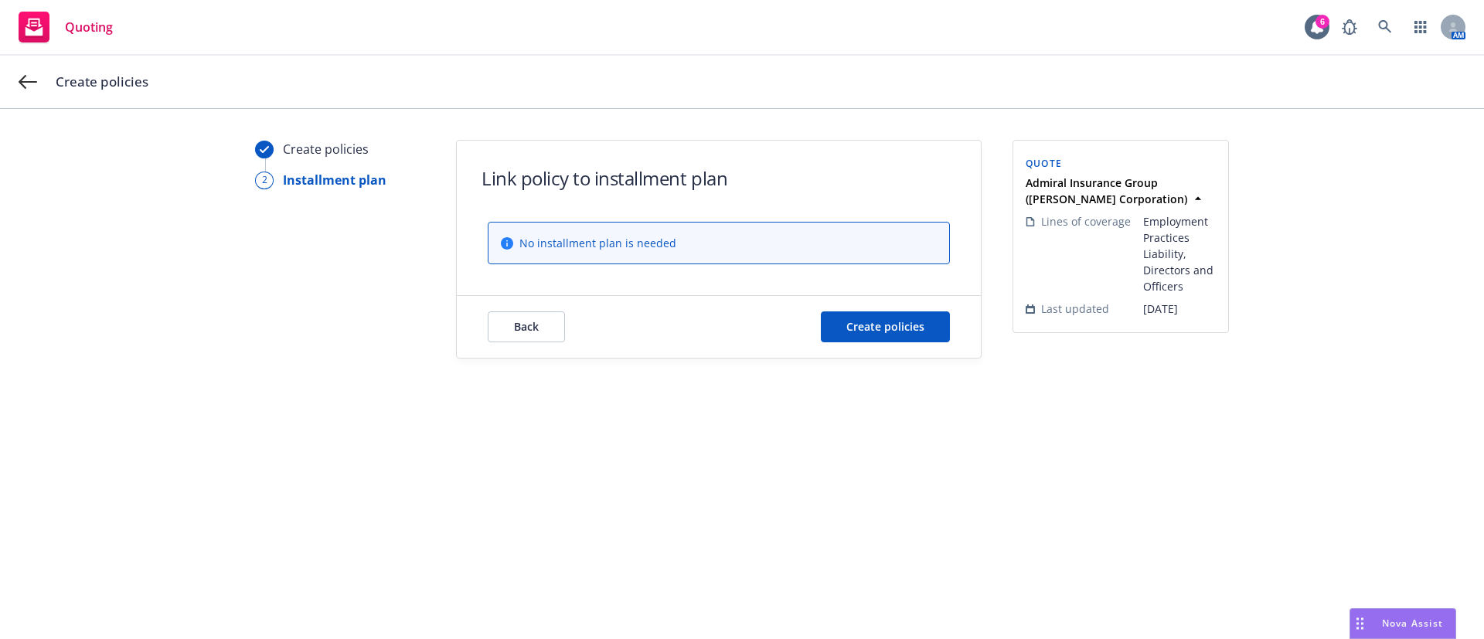
click at [868, 310] on div "Back Create policies" at bounding box center [719, 327] width 524 height 62
click at [872, 331] on span "Create policies" at bounding box center [885, 326] width 78 height 15
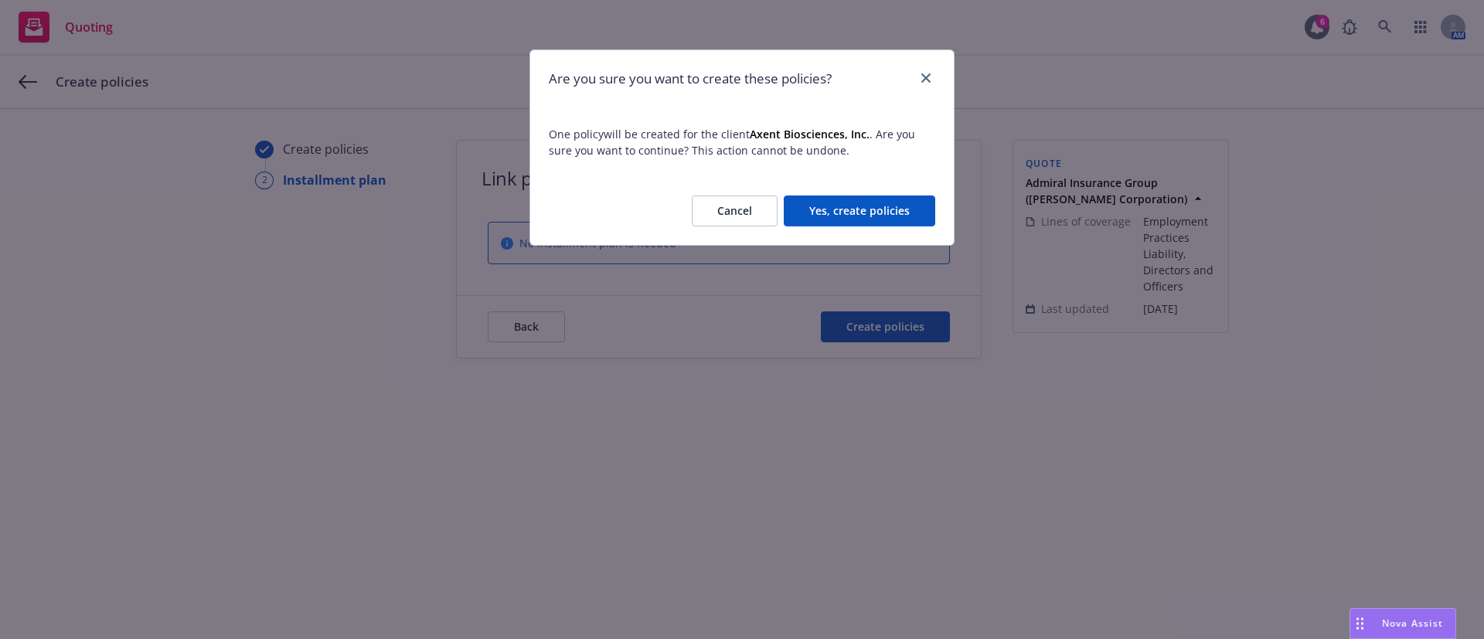
click at [835, 209] on button "Yes, create policies" at bounding box center [859, 211] width 151 height 31
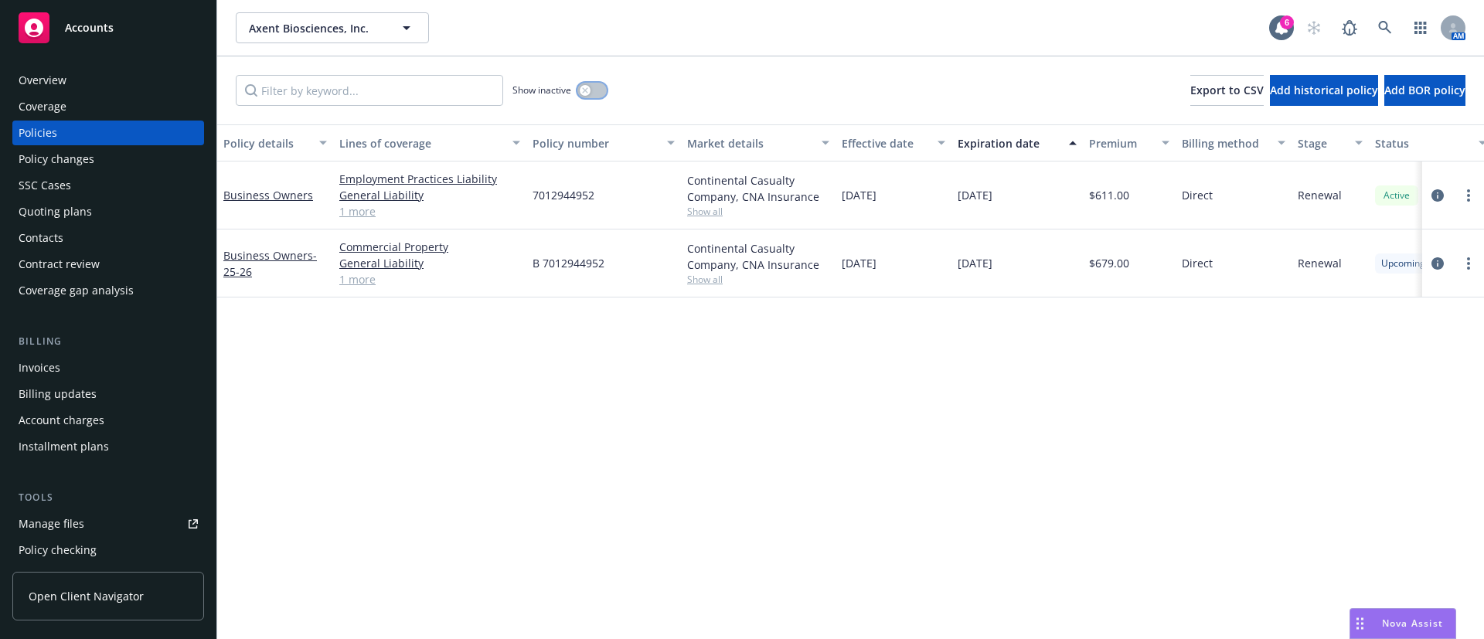
click at [585, 90] on icon "button" at bounding box center [584, 89] width 5 height 5
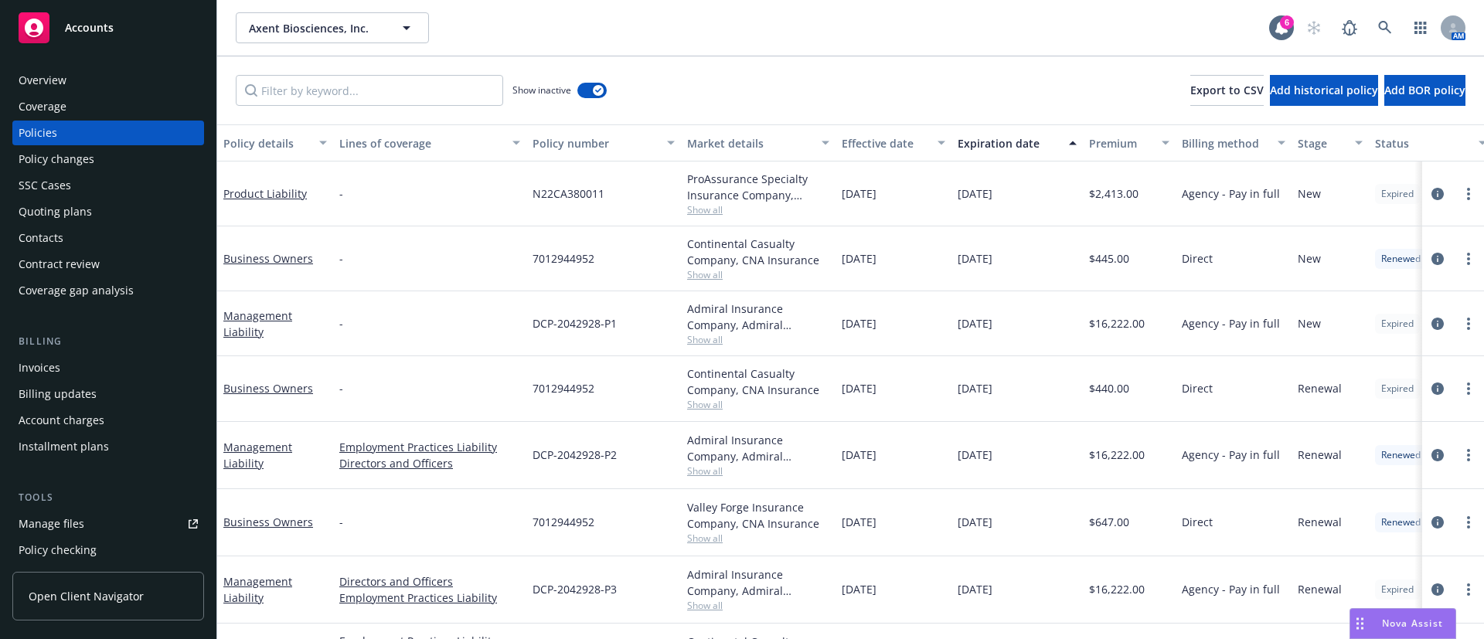
click at [1022, 141] on div "Expiration date" at bounding box center [1009, 143] width 102 height 16
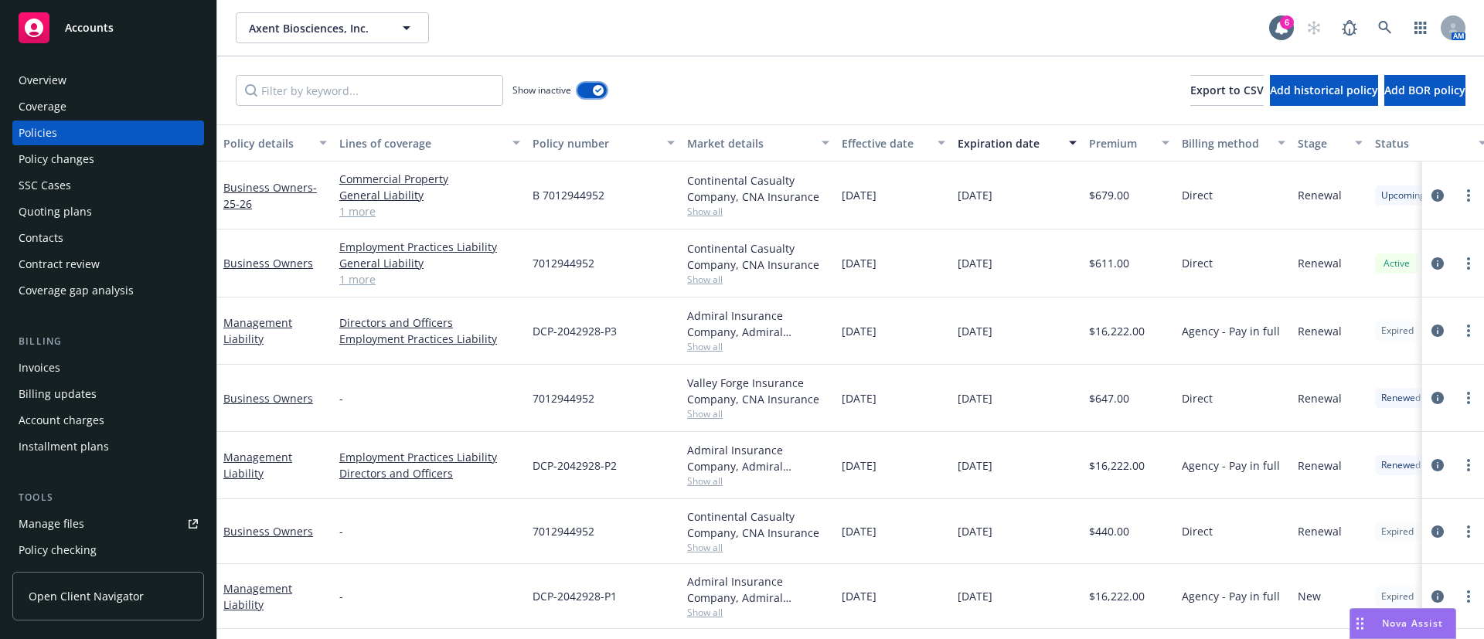
click at [597, 89] on icon "button" at bounding box center [598, 90] width 6 height 5
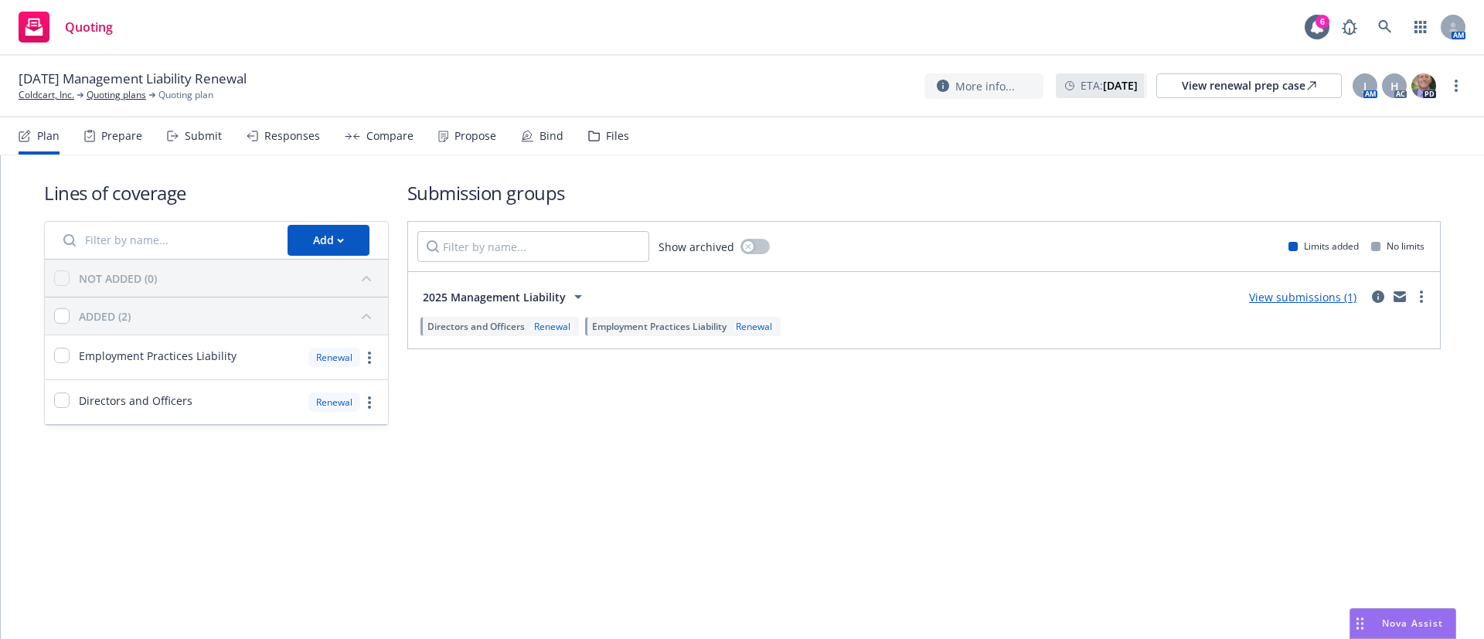
click at [461, 135] on div "Propose" at bounding box center [475, 136] width 42 height 12
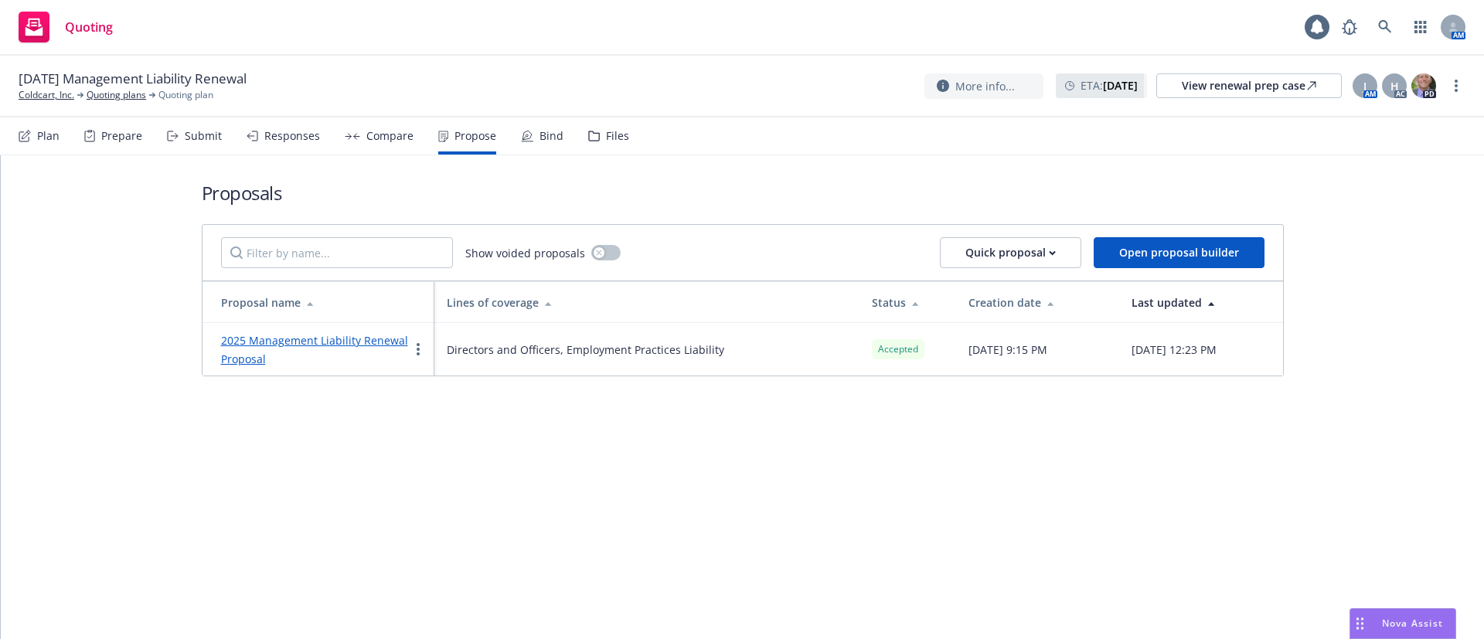
click at [551, 134] on div "Bind" at bounding box center [551, 136] width 24 height 12
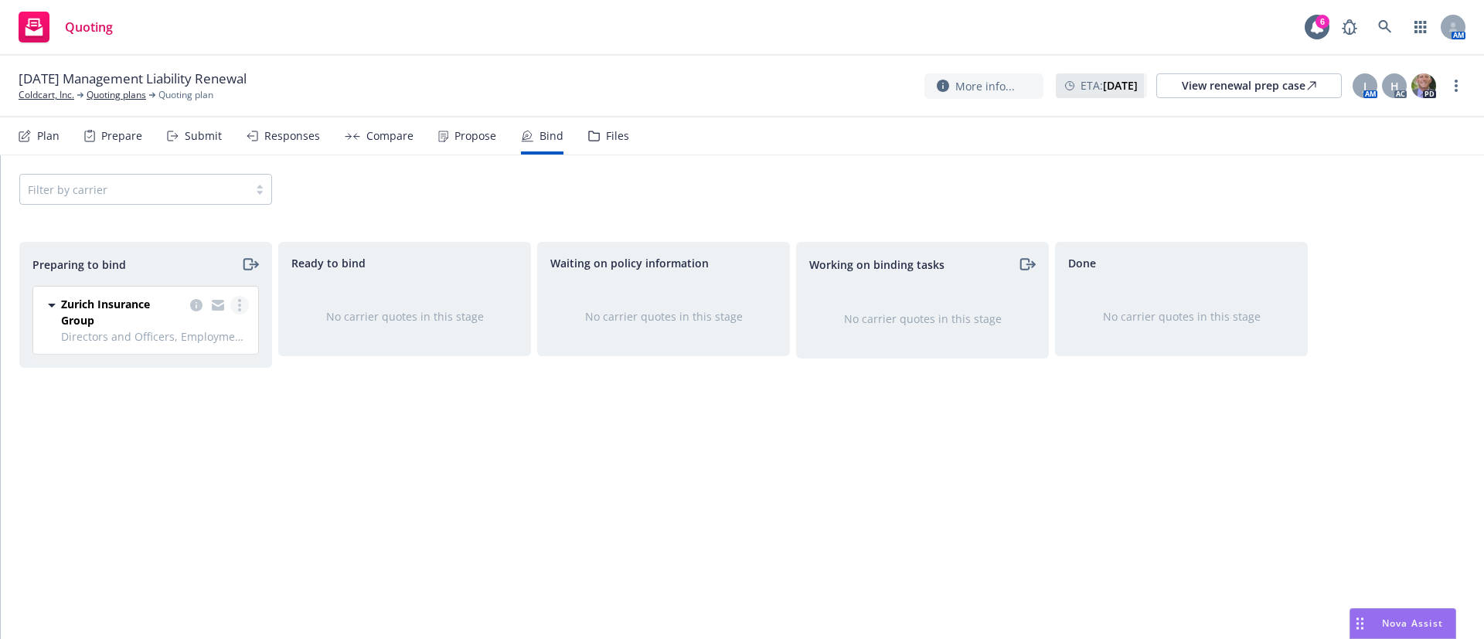
click at [237, 307] on link "more" at bounding box center [239, 305] width 19 height 19
drag, startPoint x: 205, startPoint y: 367, endPoint x: 227, endPoint y: 369, distance: 22.5
click at [204, 369] on span "Log bind order" at bounding box center [154, 367] width 114 height 15
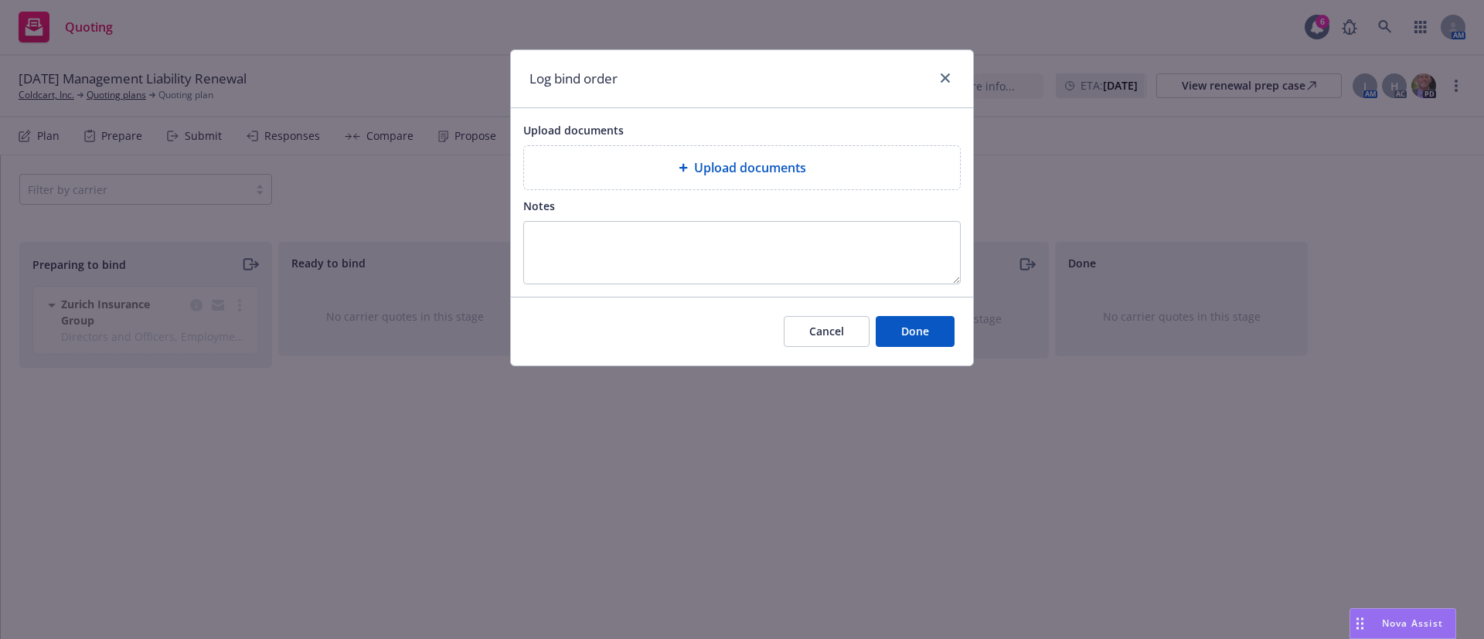
drag, startPoint x: 648, startPoint y: 191, endPoint x: 652, endPoint y: 180, distance: 11.8
click at [648, 189] on div "Upload documents Upload documents Notes" at bounding box center [742, 202] width 462 height 189
click at [655, 173] on div "Upload documents" at bounding box center [741, 167] width 411 height 19
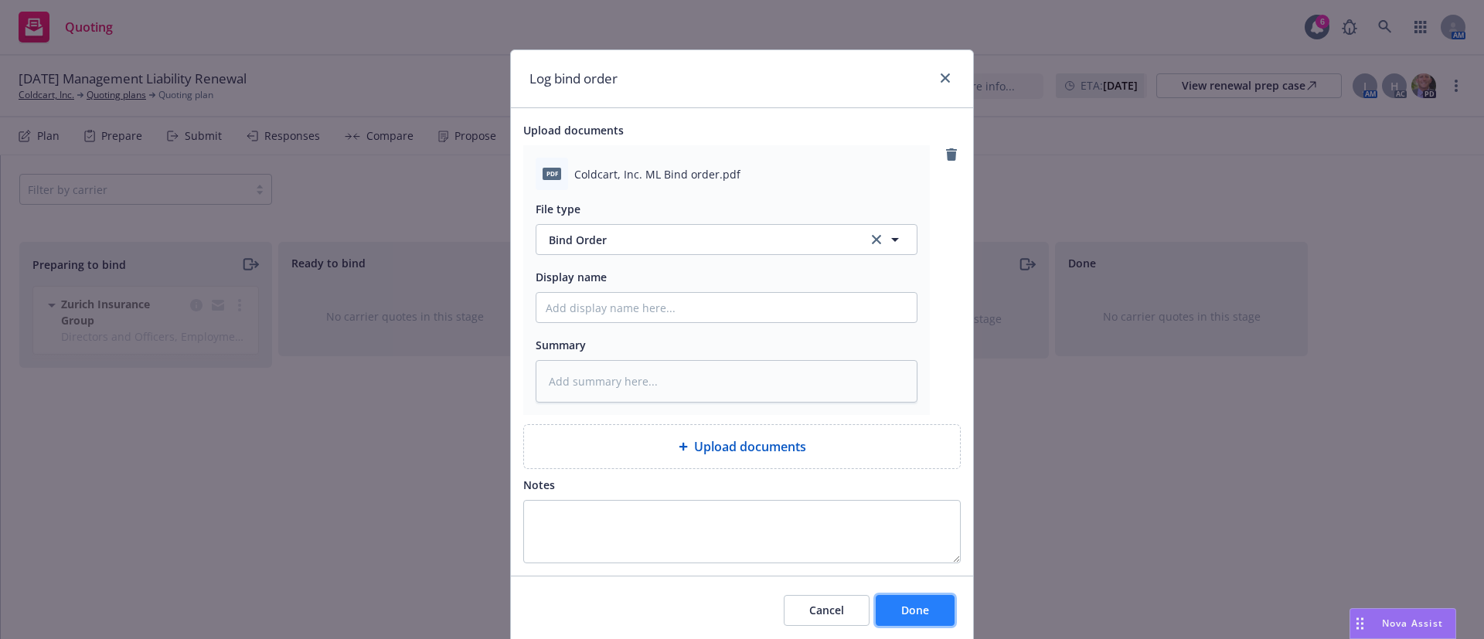
click at [916, 614] on span "Done" at bounding box center [915, 610] width 28 height 15
type textarea "x"
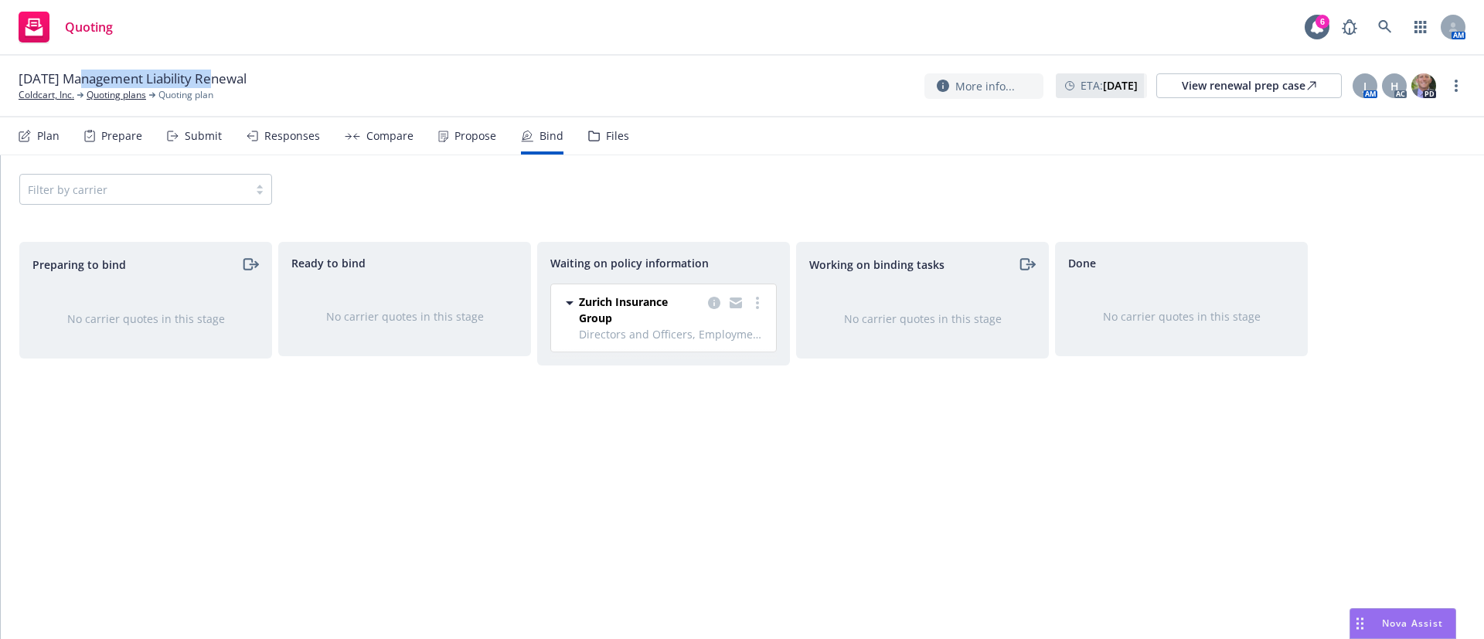
drag, startPoint x: 77, startPoint y: 73, endPoint x: 213, endPoint y: 78, distance: 135.4
click at [213, 78] on span "09/14/25 Management Liability Renewal" at bounding box center [133, 79] width 228 height 19
copy span "Management Liability"
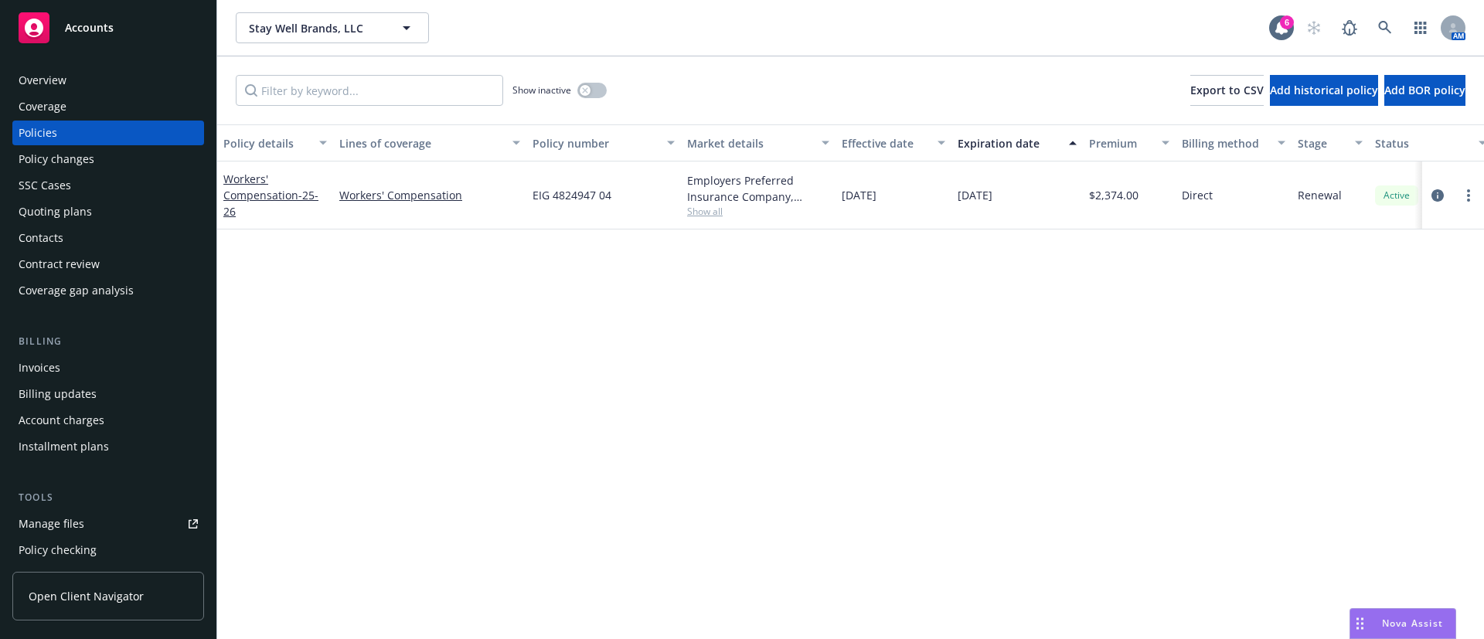
click at [78, 238] on div "Contacts" at bounding box center [108, 238] width 179 height 25
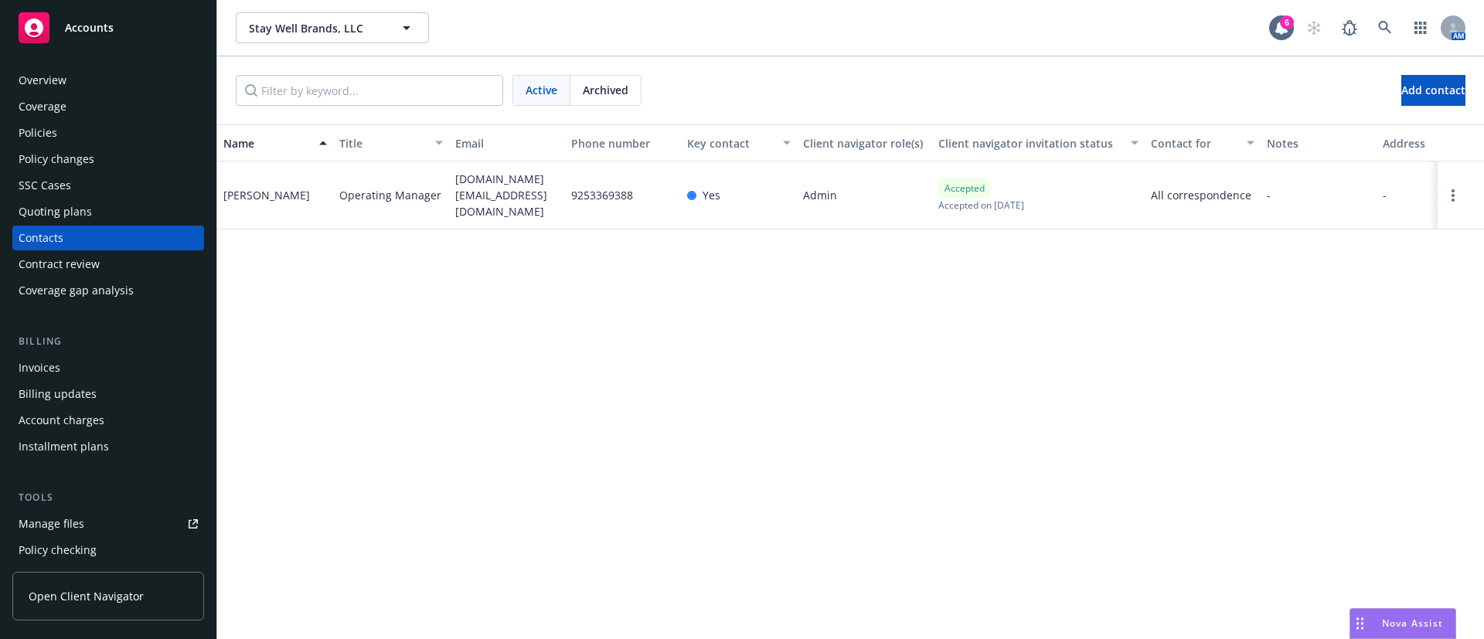
click at [61, 76] on div "Overview" at bounding box center [43, 80] width 48 height 25
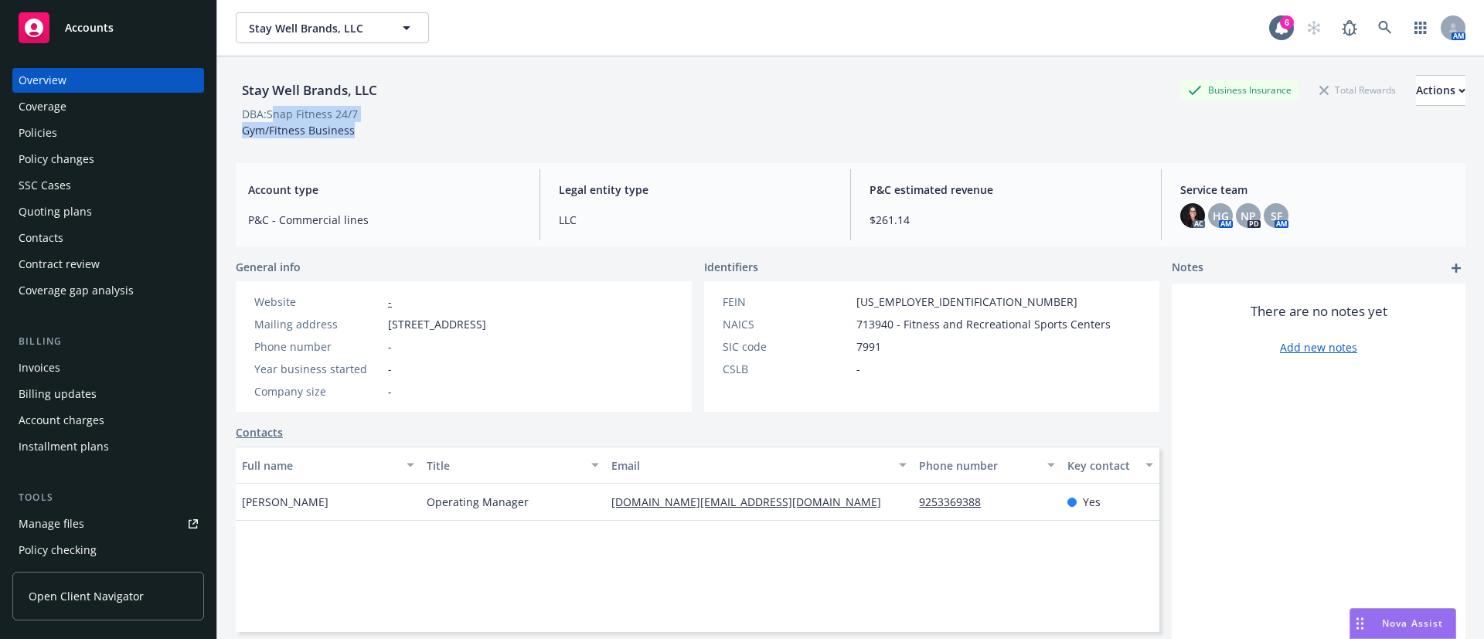
drag, startPoint x: 273, startPoint y: 114, endPoint x: 385, endPoint y: 122, distance: 112.3
click at [385, 122] on div "Stay Well Brands, LLC Business Insurance Total Rewards Actions DBA: Snap Fitnes…" at bounding box center [851, 106] width 1230 height 63
drag, startPoint x: 372, startPoint y: 108, endPoint x: 278, endPoint y: 114, distance: 93.7
click at [267, 116] on div "DBA: Snap Fitness 24/7" at bounding box center [851, 114] width 1230 height 16
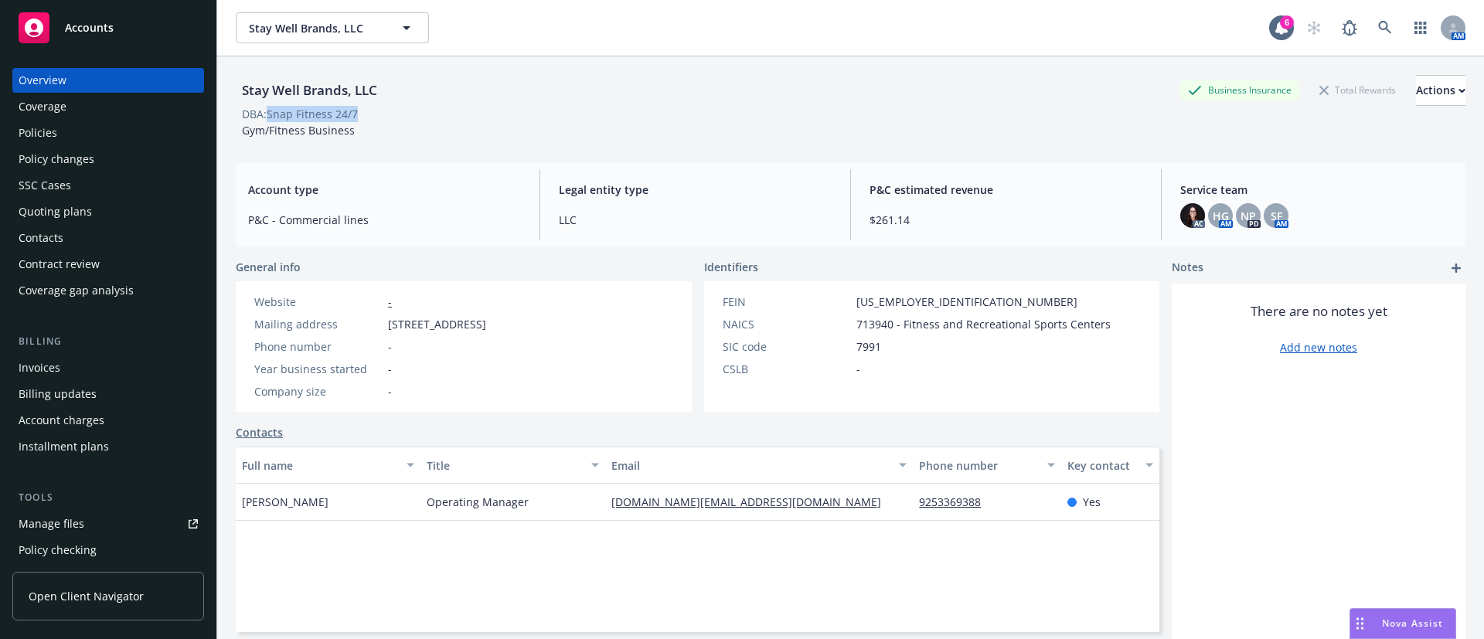
copy div "Snap Fitness 24/7"
click at [87, 232] on div "Contacts" at bounding box center [108, 238] width 179 height 25
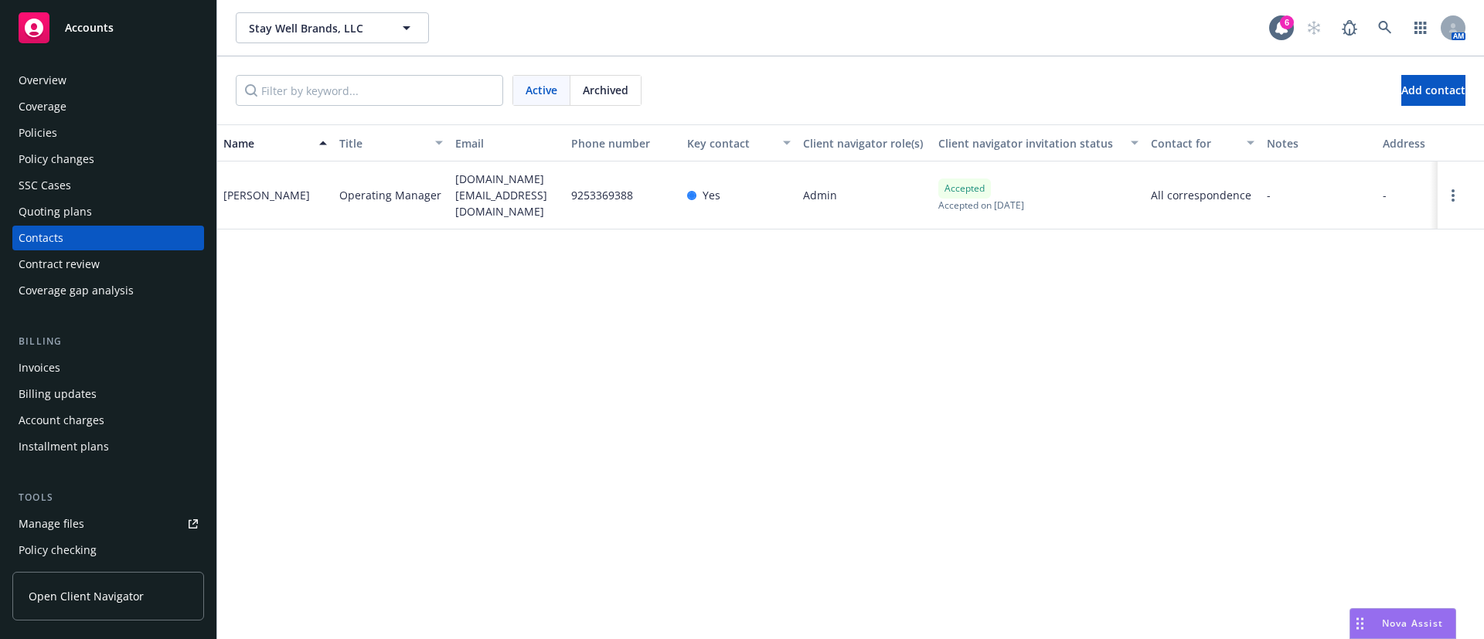
click at [580, 194] on span "9253369388" at bounding box center [602, 195] width 62 height 16
copy span "9253369388"
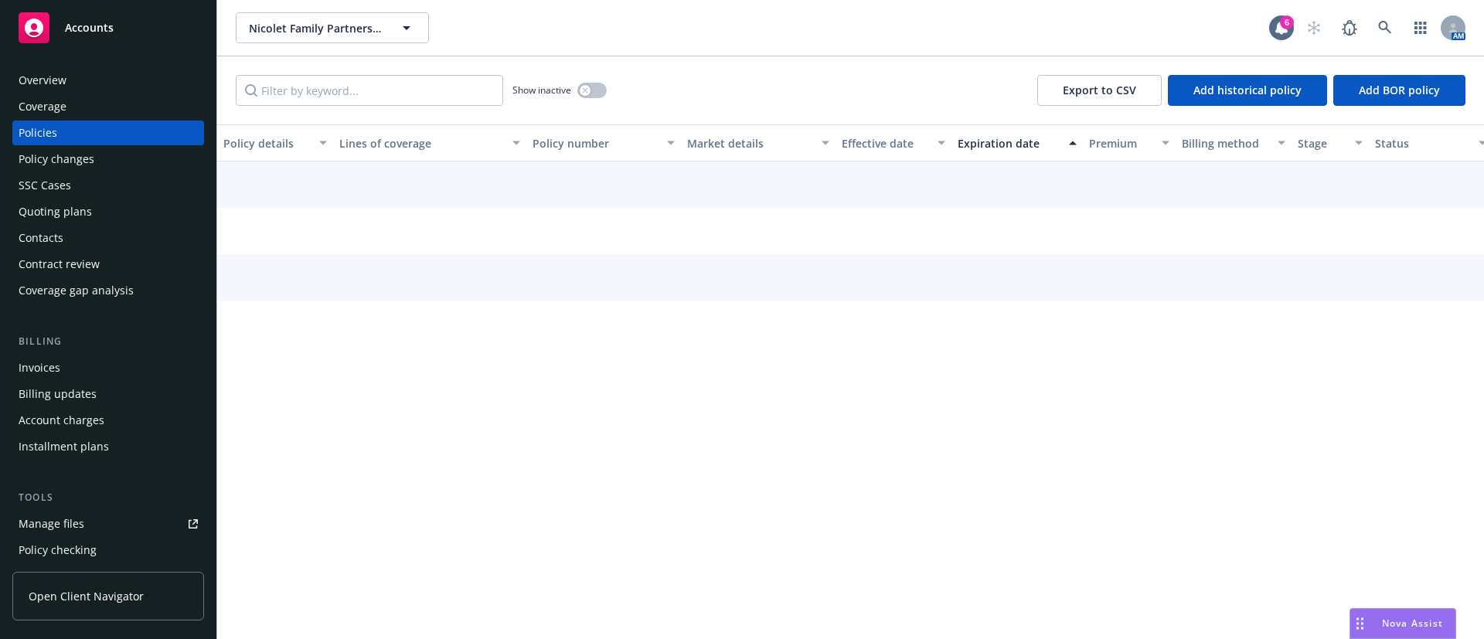
click at [80, 236] on div "Contacts" at bounding box center [108, 238] width 179 height 25
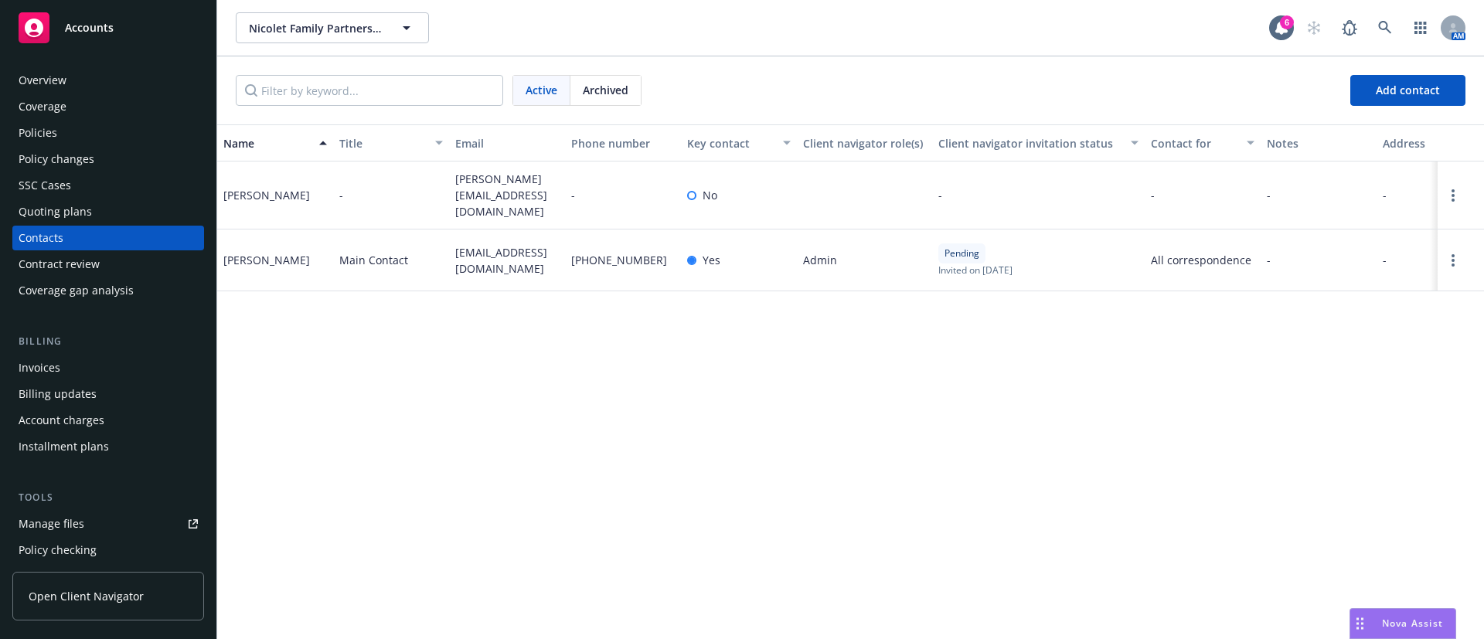
click at [519, 196] on span "[PERSON_NAME][EMAIL_ADDRESS][DOMAIN_NAME]" at bounding box center [507, 195] width 104 height 49
copy span "dooley@difs2.com"
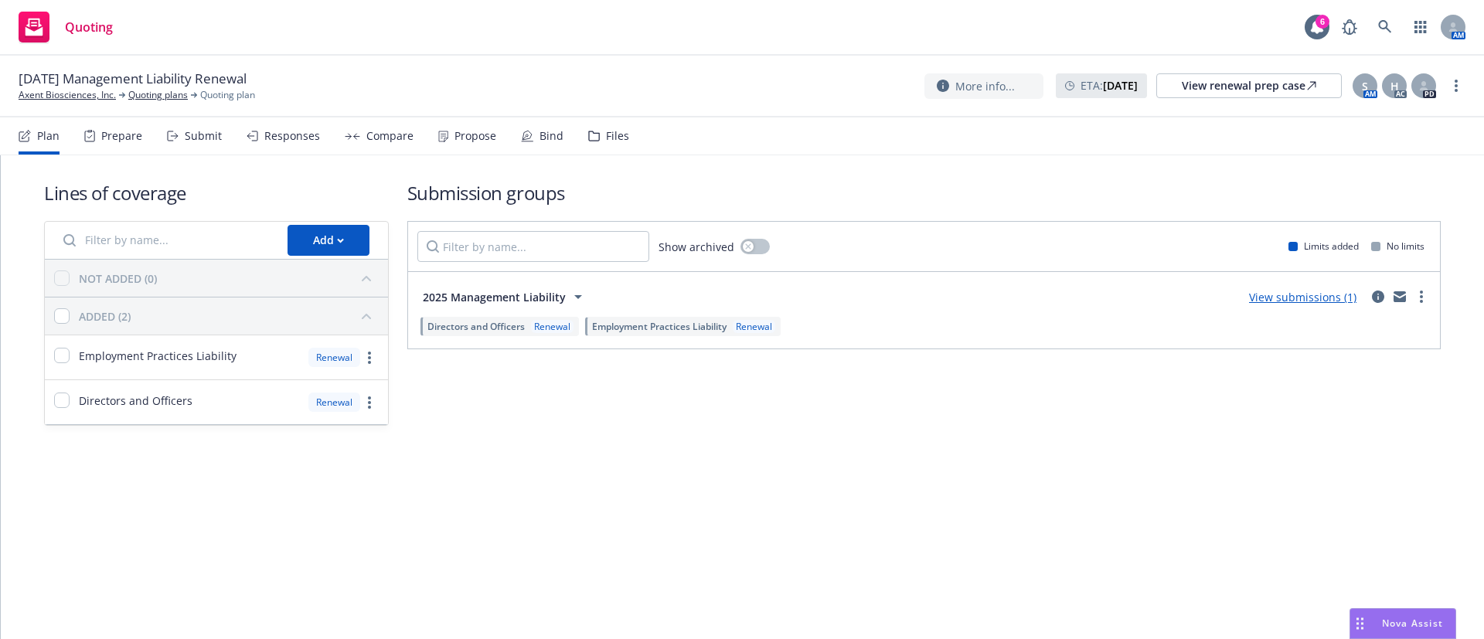
click at [458, 143] on div "Propose" at bounding box center [467, 135] width 58 height 37
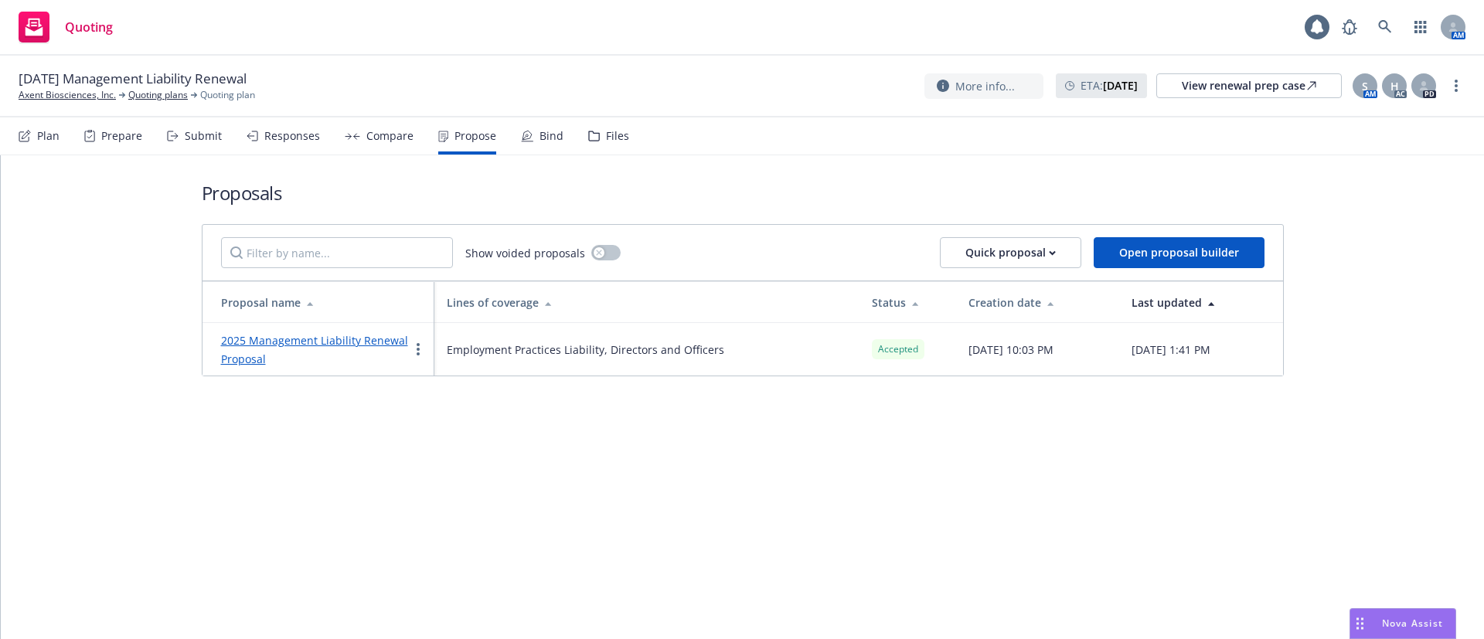
click at [539, 140] on div "Bind" at bounding box center [551, 136] width 24 height 12
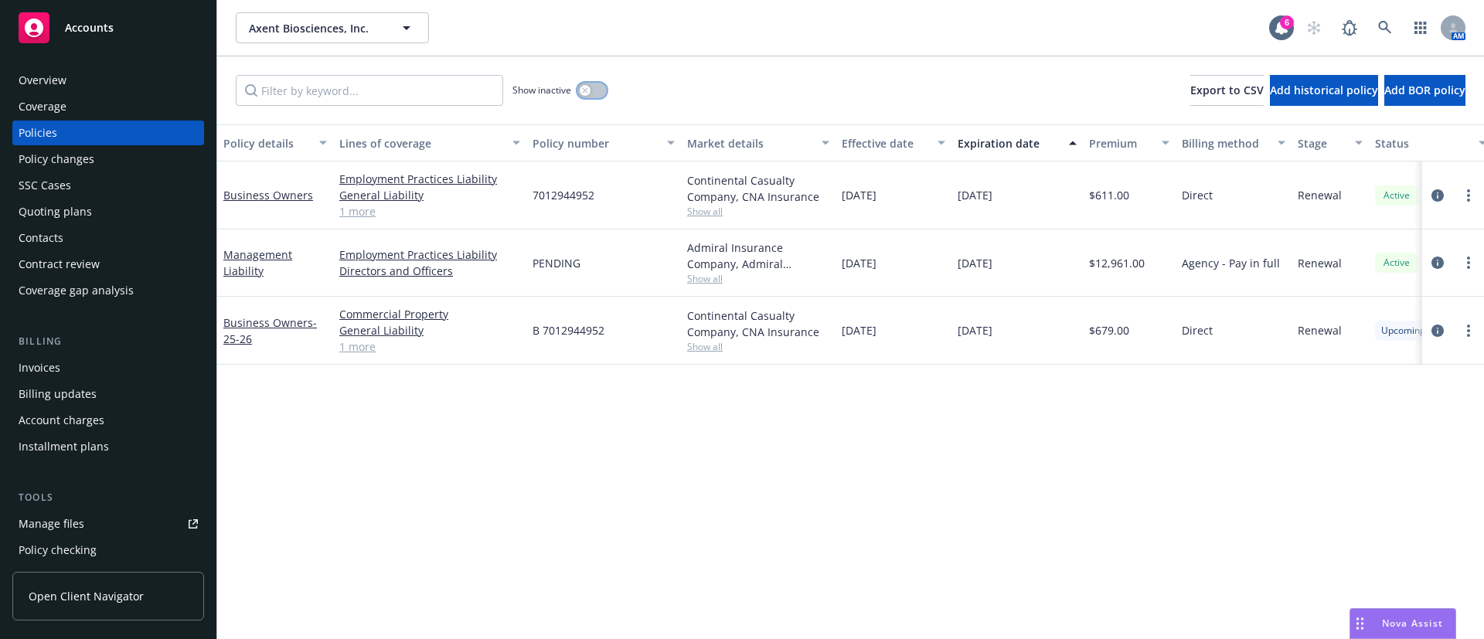
click at [587, 97] on button "button" at bounding box center [591, 90] width 29 height 15
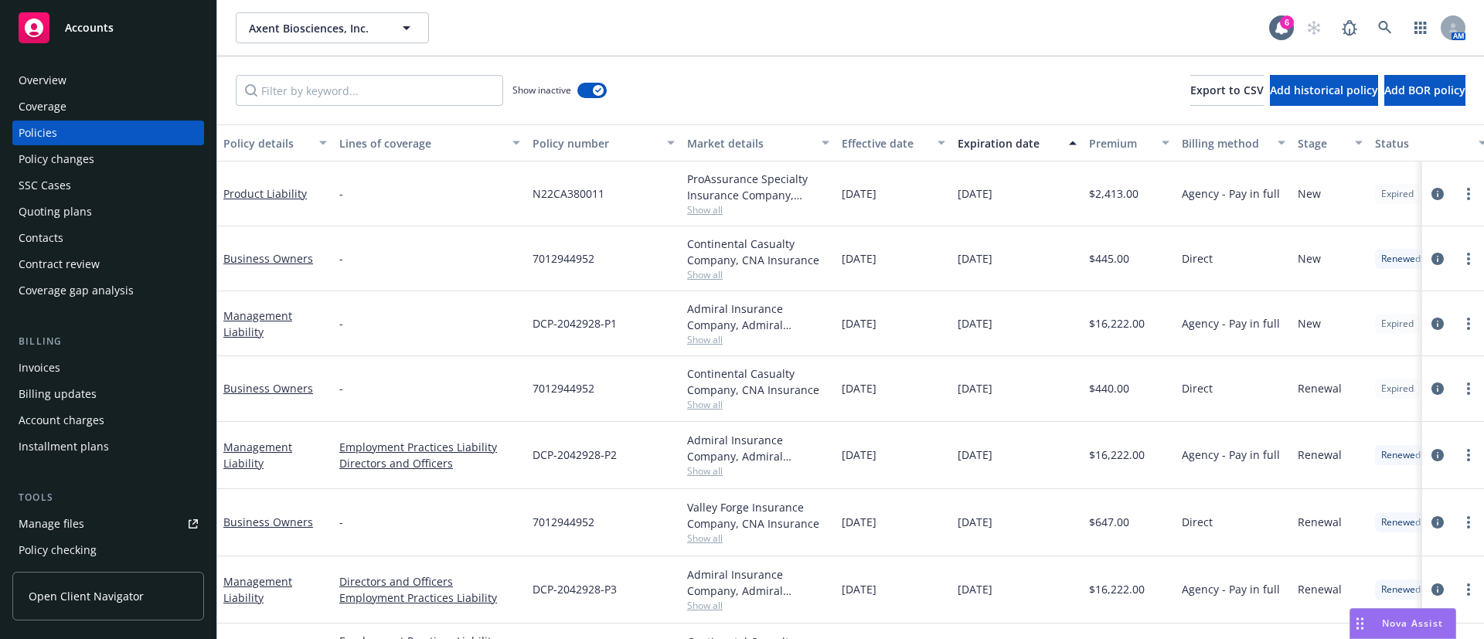
click at [992, 141] on div "Expiration date" at bounding box center [1009, 143] width 102 height 16
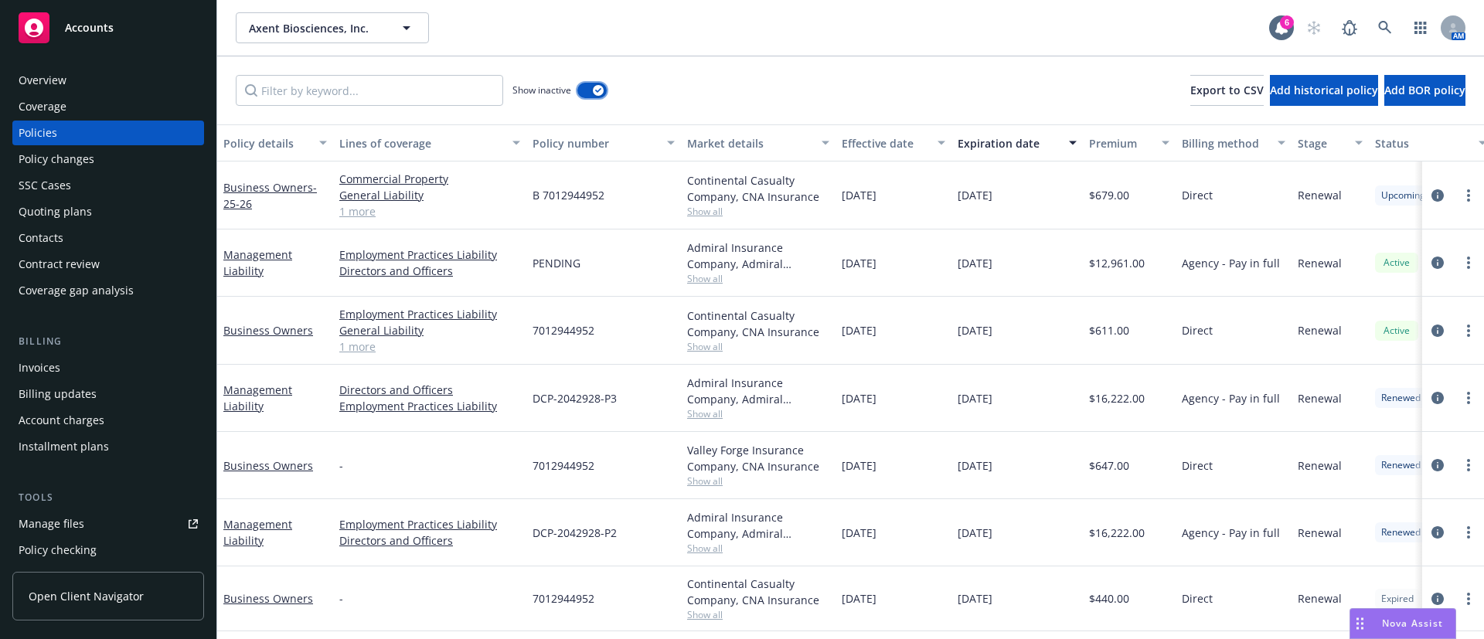
click at [595, 91] on icon "button" at bounding box center [598, 90] width 6 height 5
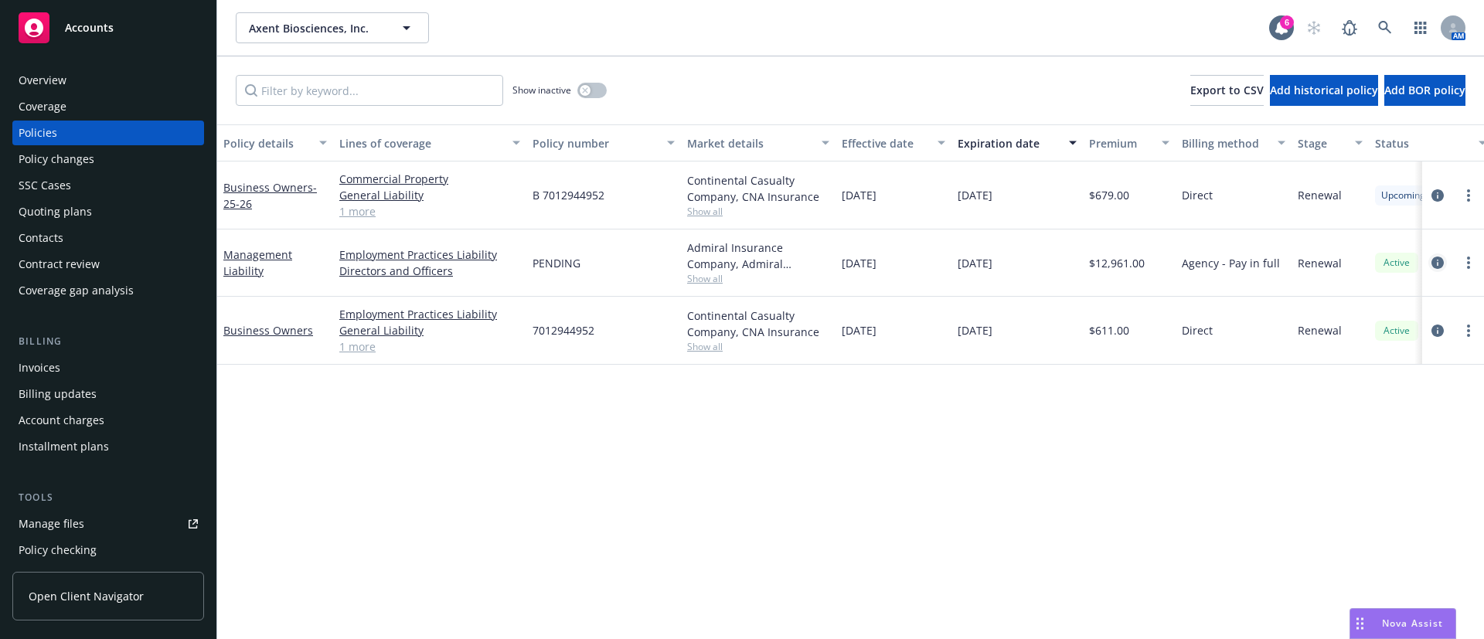
click at [1444, 260] on link "circleInformation" at bounding box center [1437, 263] width 19 height 19
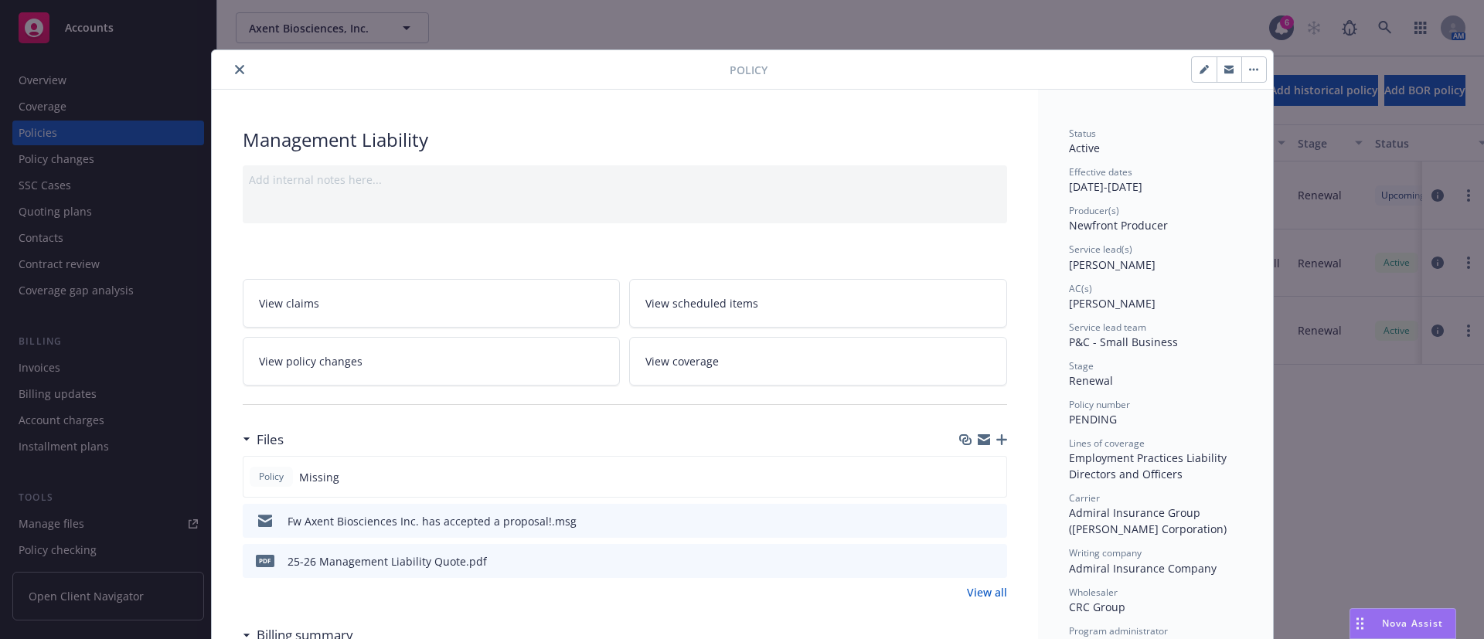
click at [1196, 74] on button "button" at bounding box center [1204, 69] width 25 height 25
select select "RENEWAL"
select select "12"
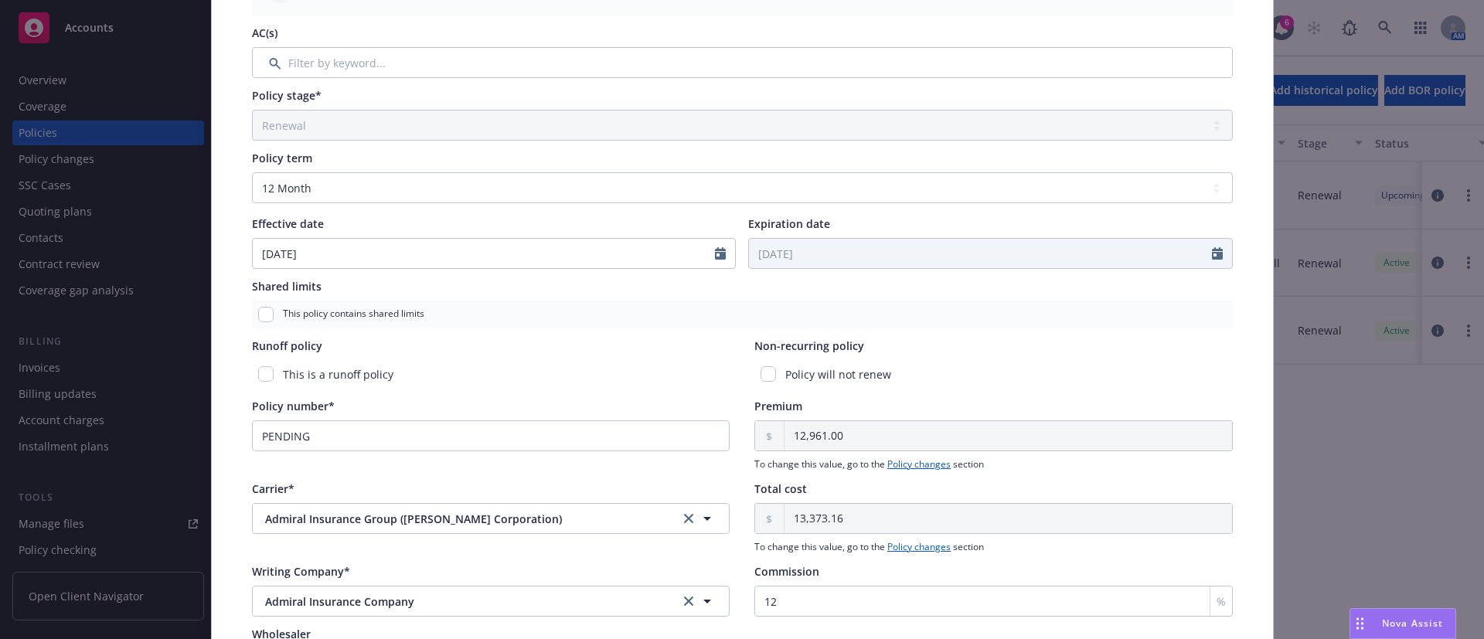
scroll to position [464, 0]
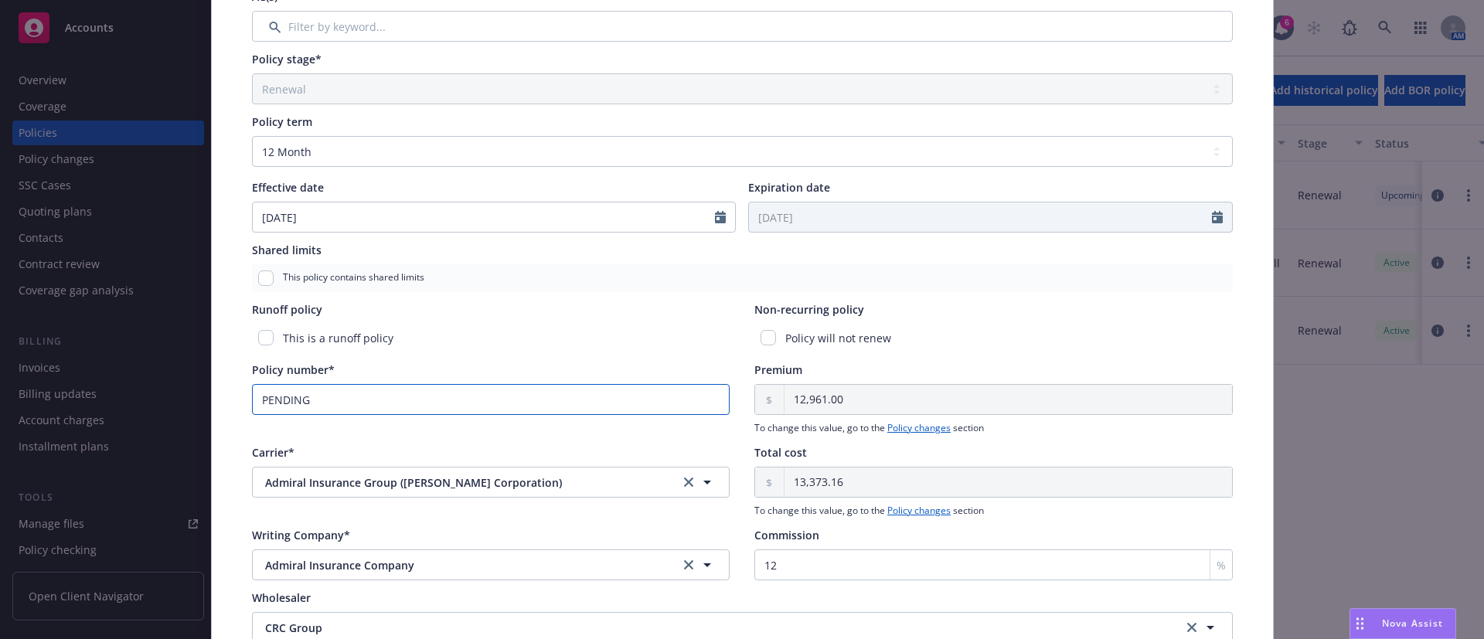
drag, startPoint x: 246, startPoint y: 390, endPoint x: 223, endPoint y: 390, distance: 22.4
click at [223, 390] on div "Policy type* Management Liability Display name Producer(s)* House Account Newfr…" at bounding box center [742, 191] width 1061 height 1121
paste input "DCP-2042928-P4"
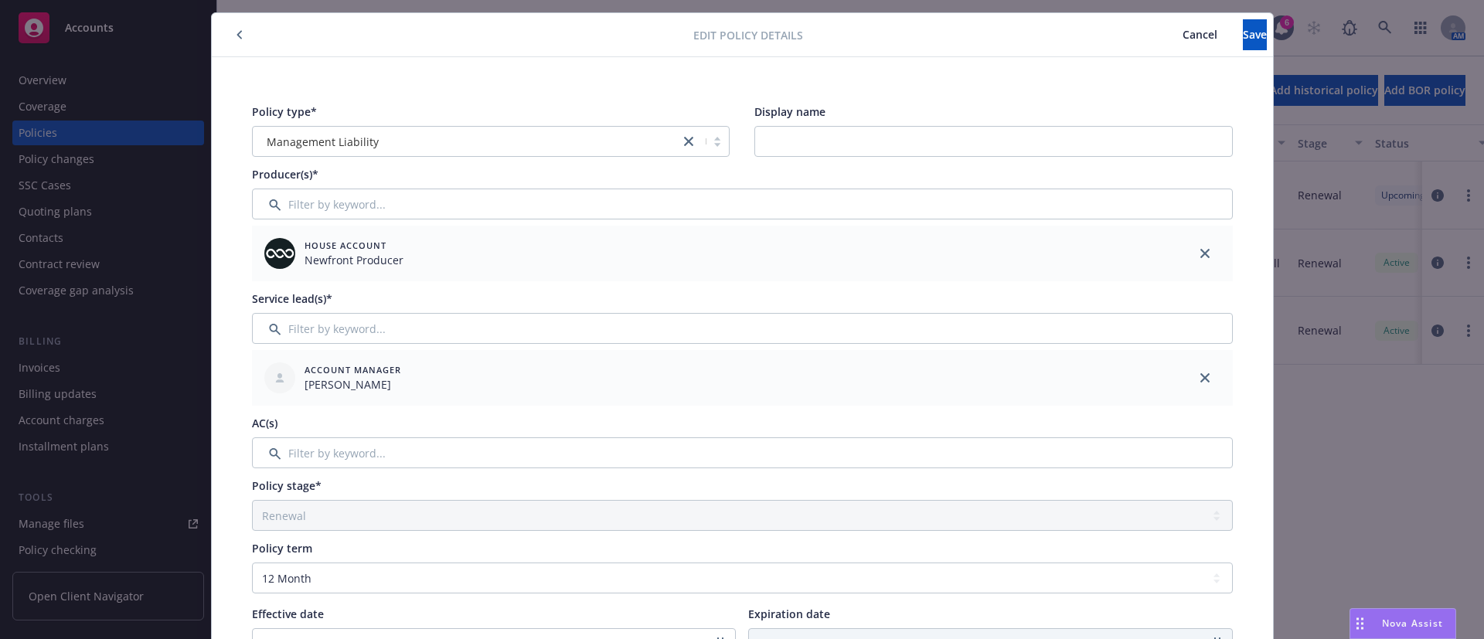
scroll to position [0, 0]
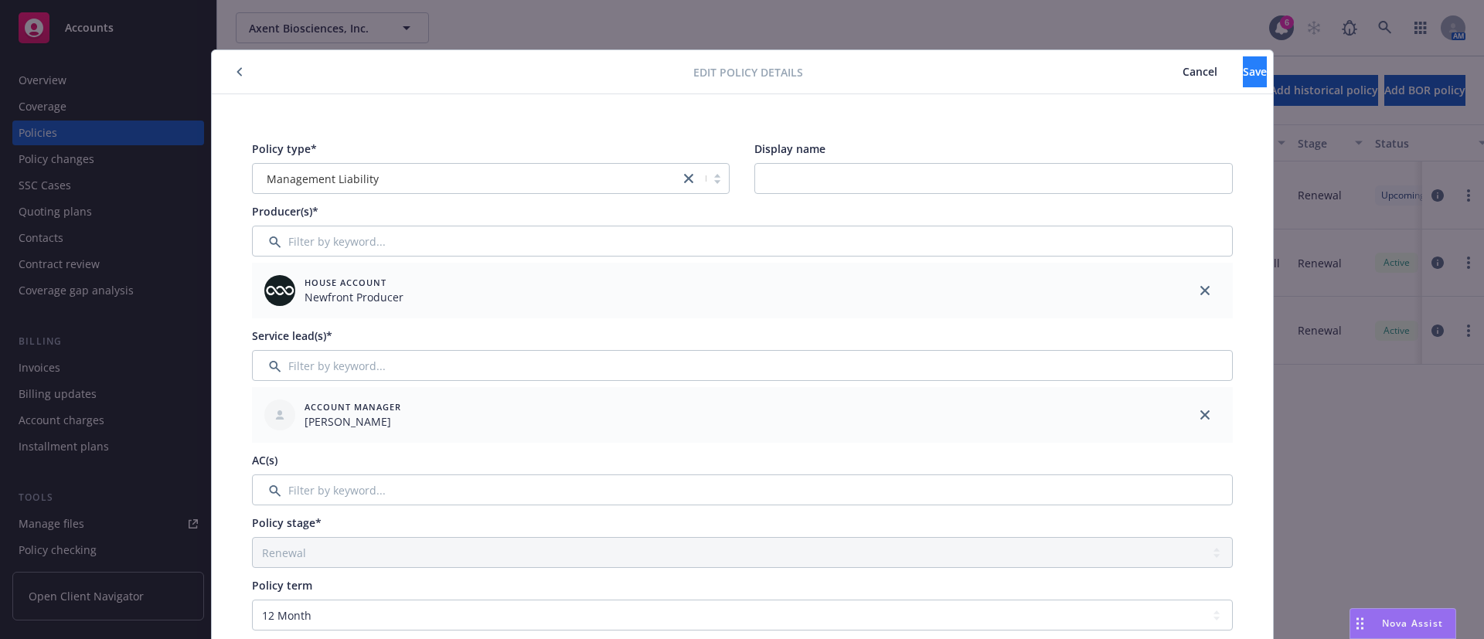
type input "DCP-2042928-P4"
click at [1243, 69] on button "Save" at bounding box center [1255, 71] width 24 height 31
